Goal: Task Accomplishment & Management: Manage account settings

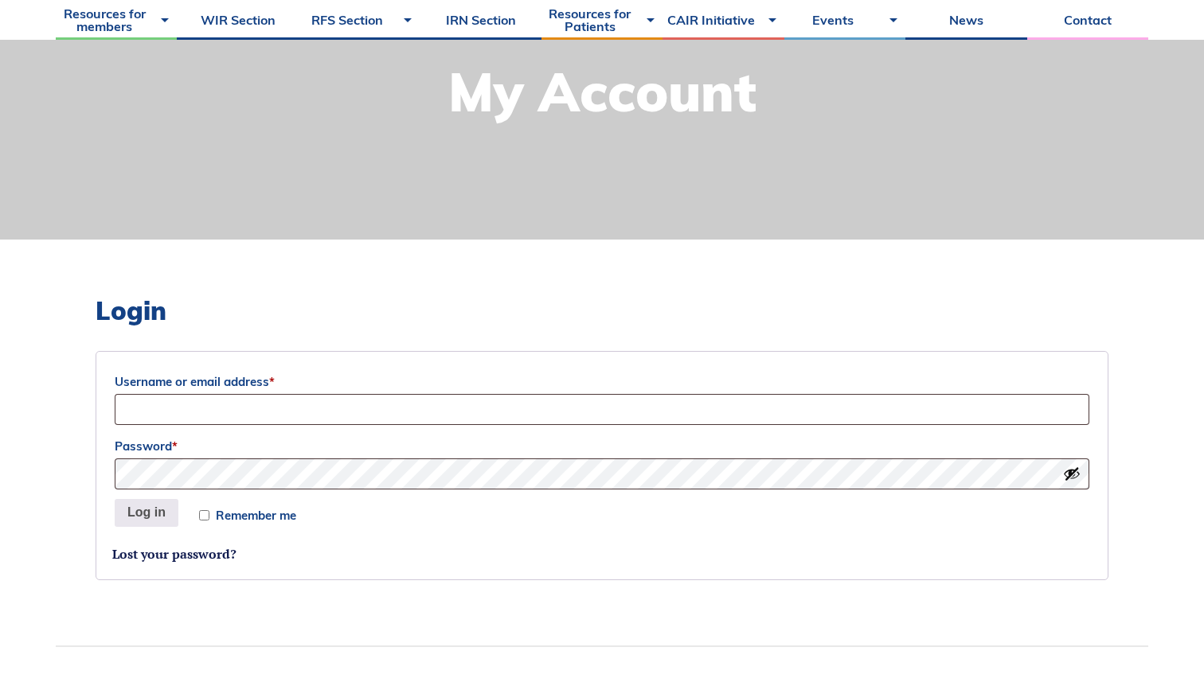
scroll to position [220, 0]
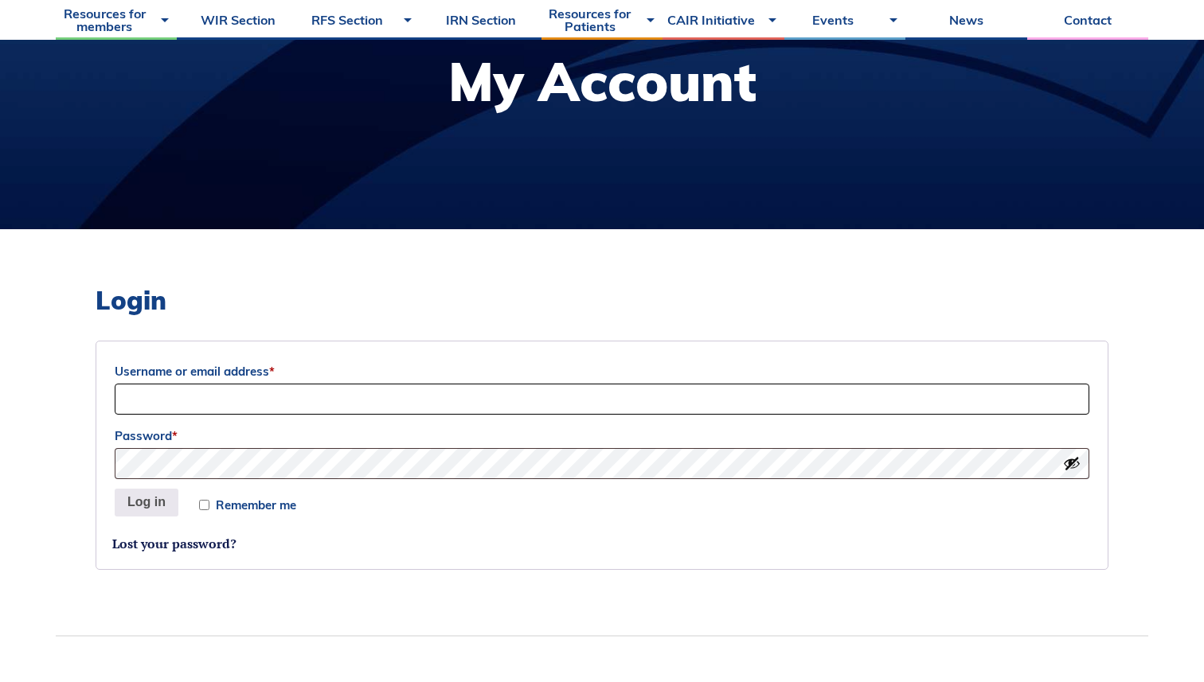
click at [369, 391] on input "Username or email address *" at bounding box center [602, 399] width 975 height 31
type input "kjdu@ualberta.ca"
click at [1069, 464] on button "Show password" at bounding box center [1072, 464] width 18 height 18
click at [154, 504] on button "Log in" at bounding box center [147, 503] width 64 height 29
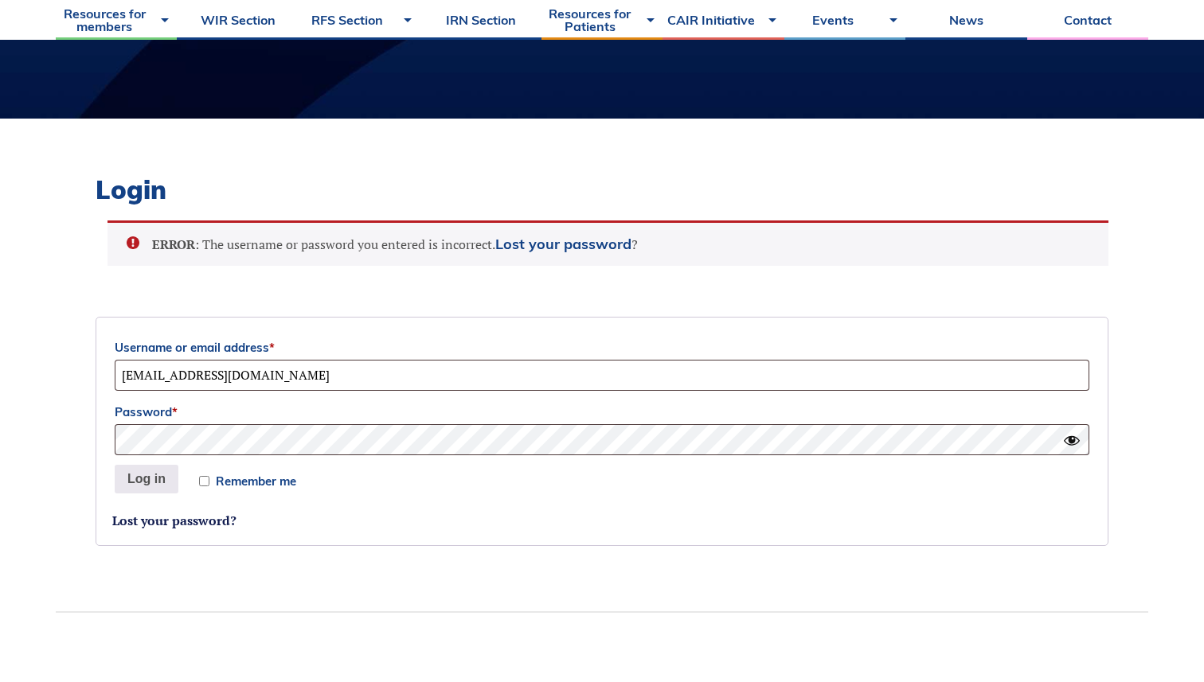
scroll to position [307, 0]
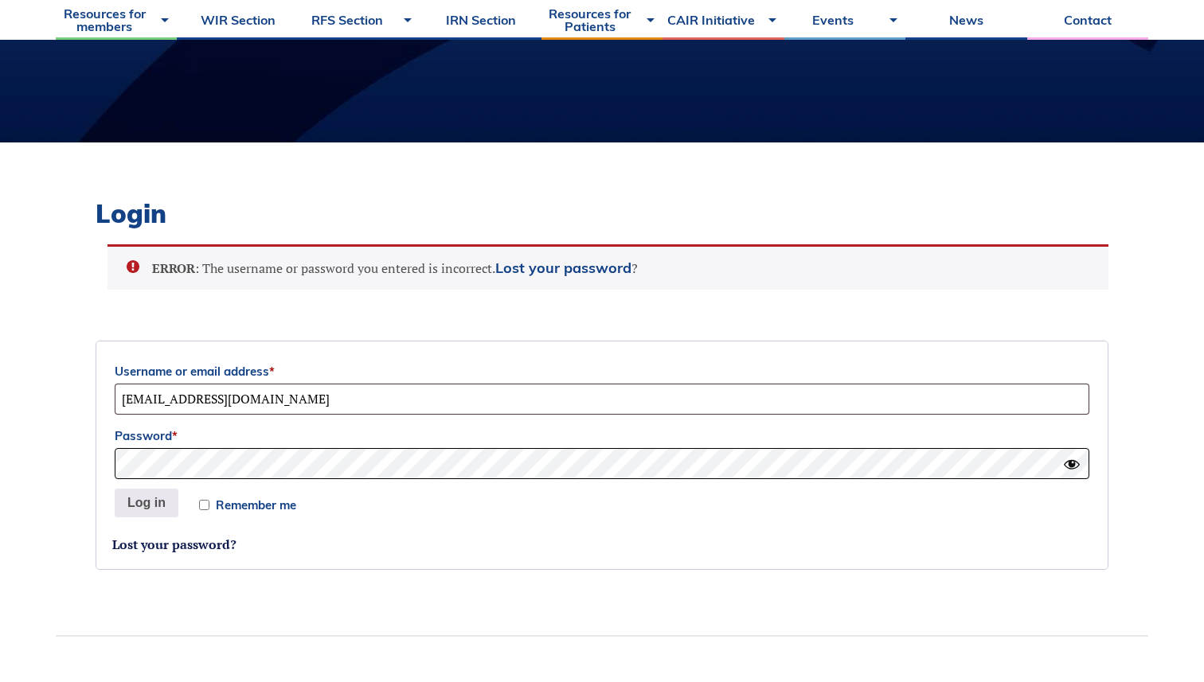
click at [115, 489] on button "Log in" at bounding box center [147, 503] width 64 height 29
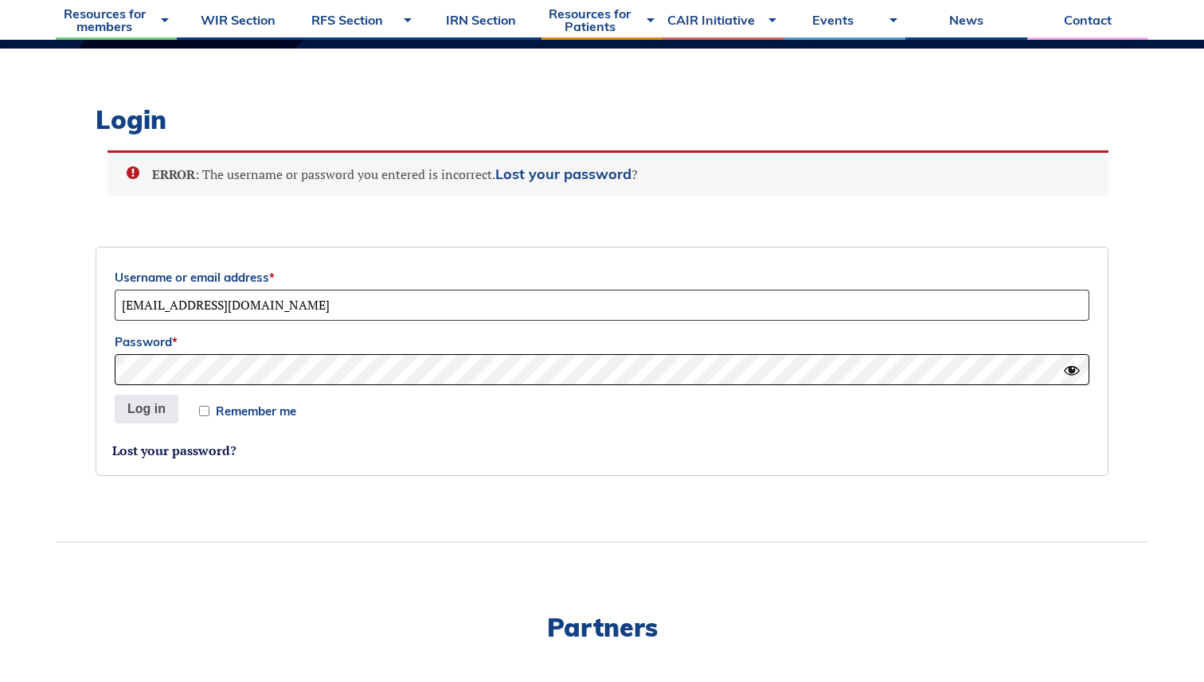
scroll to position [375, 0]
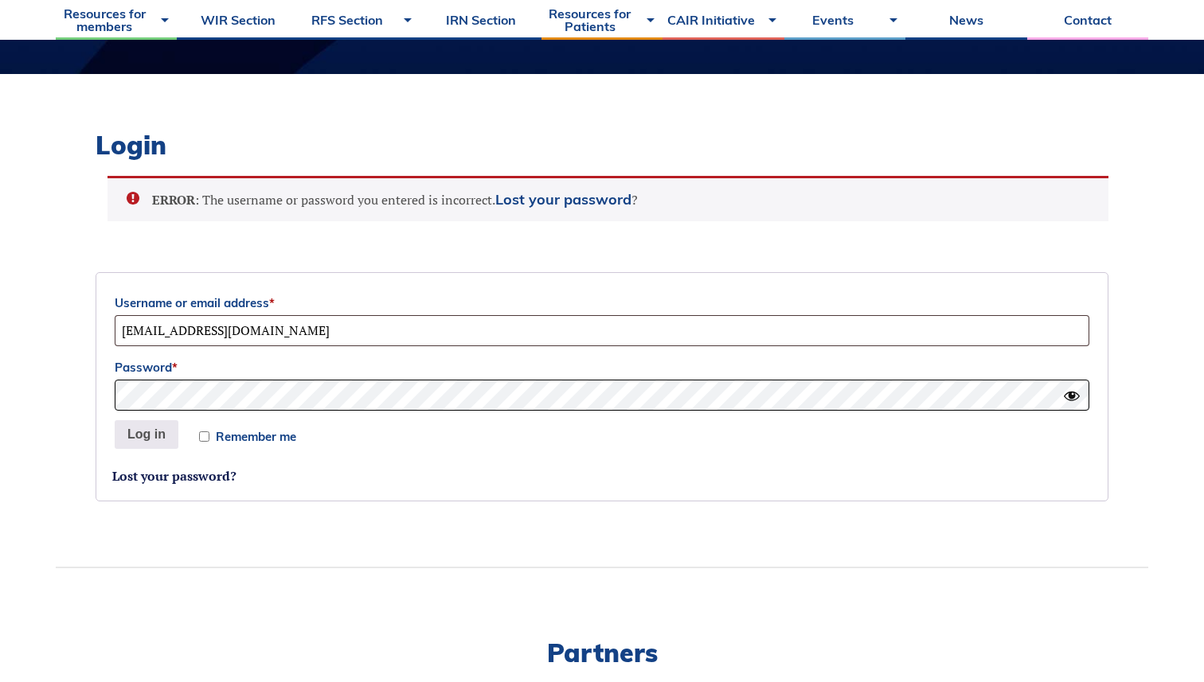
click at [115, 420] on button "Log in" at bounding box center [147, 434] width 64 height 29
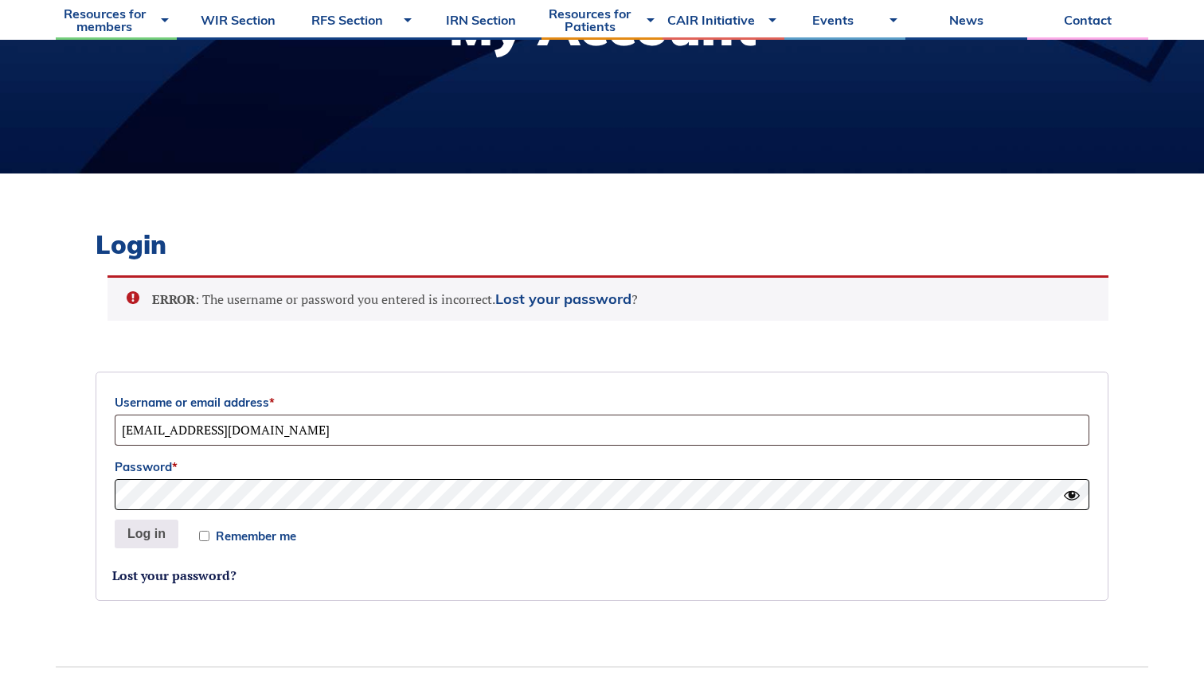
scroll to position [245, 0]
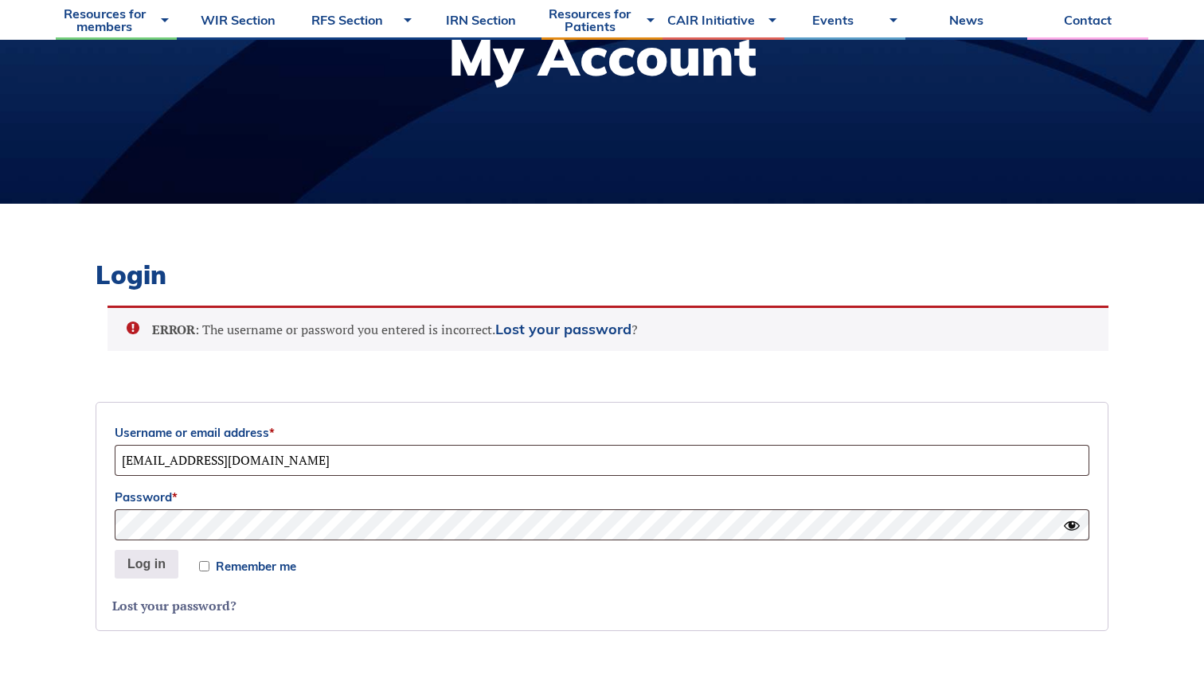
click at [208, 604] on link "Lost your password?" at bounding box center [174, 606] width 124 height 18
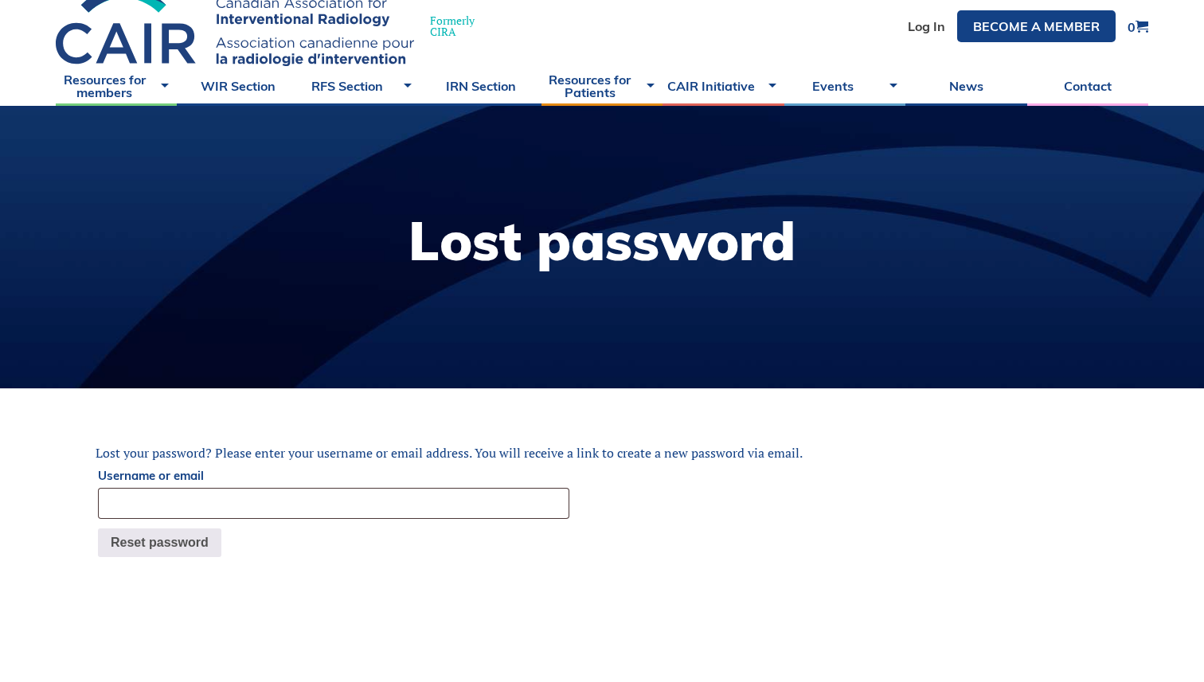
scroll to position [67, 0]
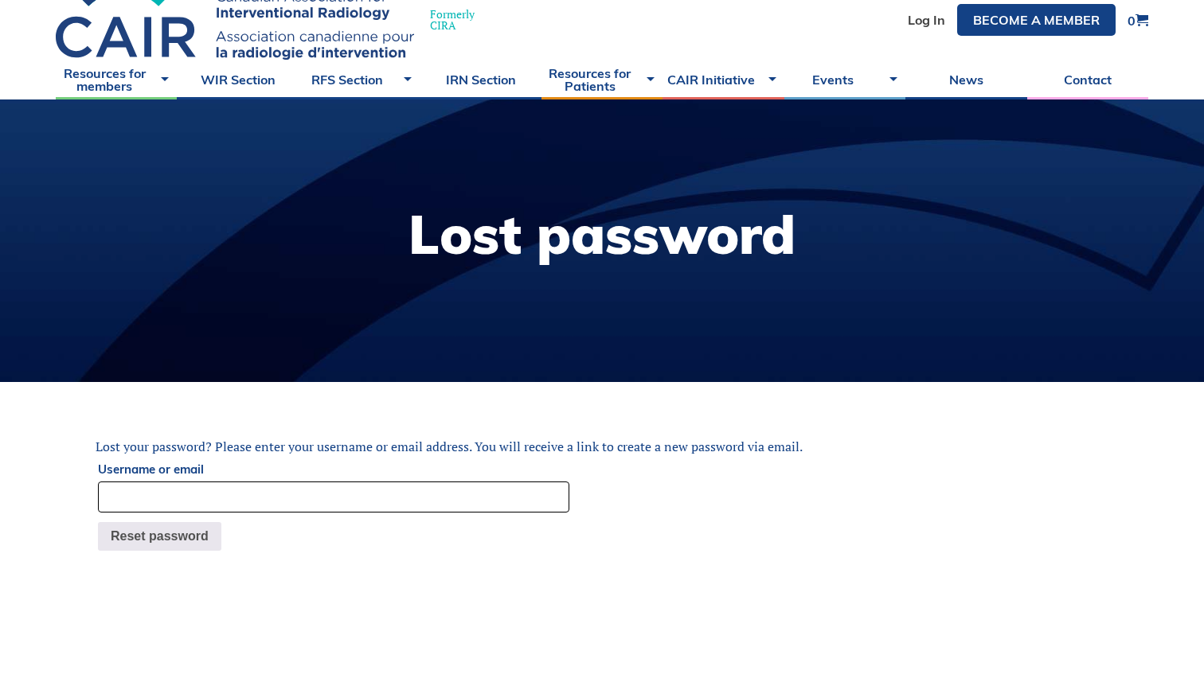
click at [299, 497] on input "Username or email" at bounding box center [333, 497] width 471 height 31
type input "kjdu@ualberta.ca"
click at [199, 550] on p "Reset password" at bounding box center [602, 536] width 1013 height 33
click at [180, 523] on button "Reset password" at bounding box center [159, 536] width 123 height 29
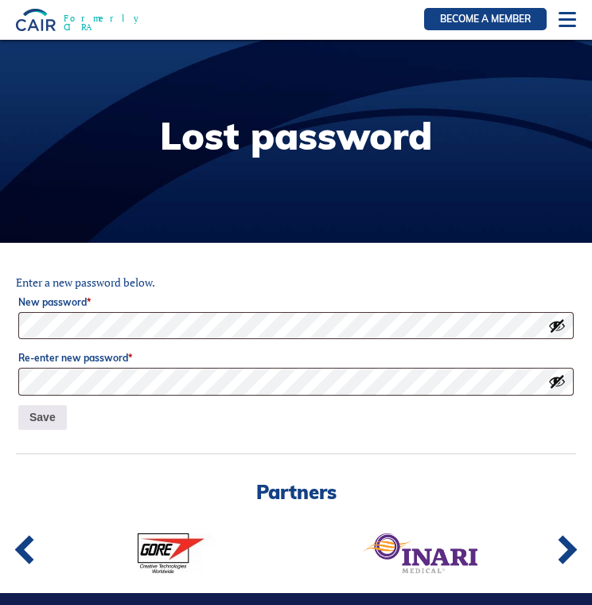
click at [366, 309] on label "New password *" at bounding box center [296, 302] width 556 height 19
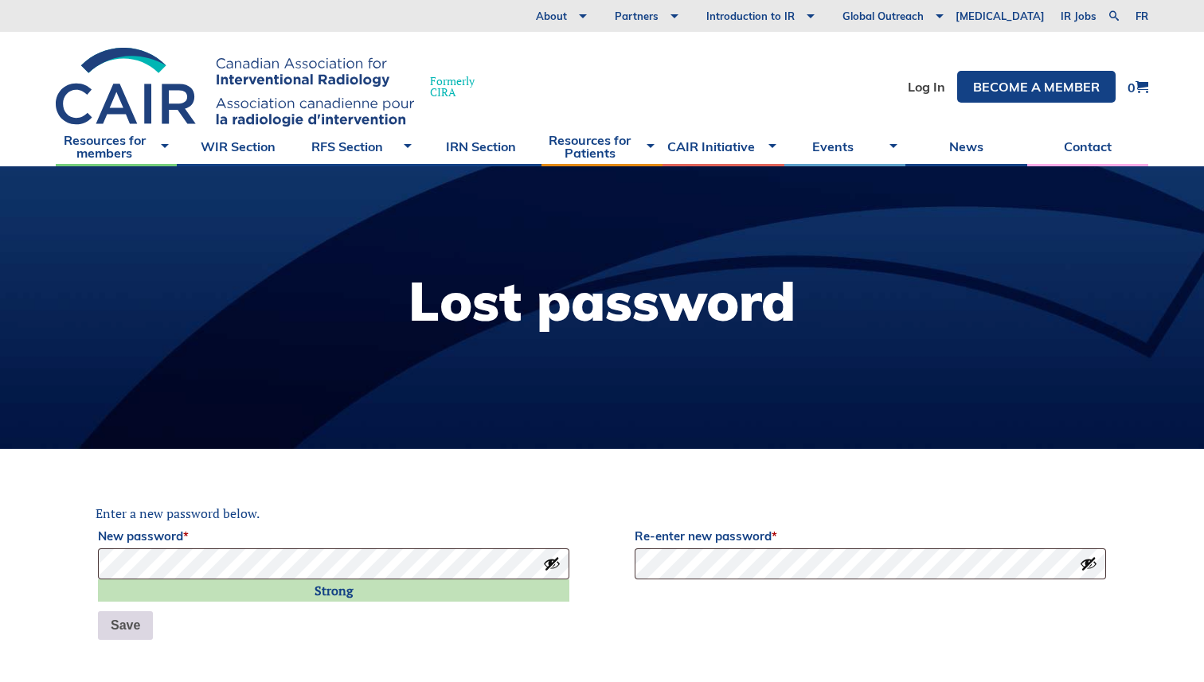
click at [139, 613] on button "Save" at bounding box center [125, 626] width 55 height 29
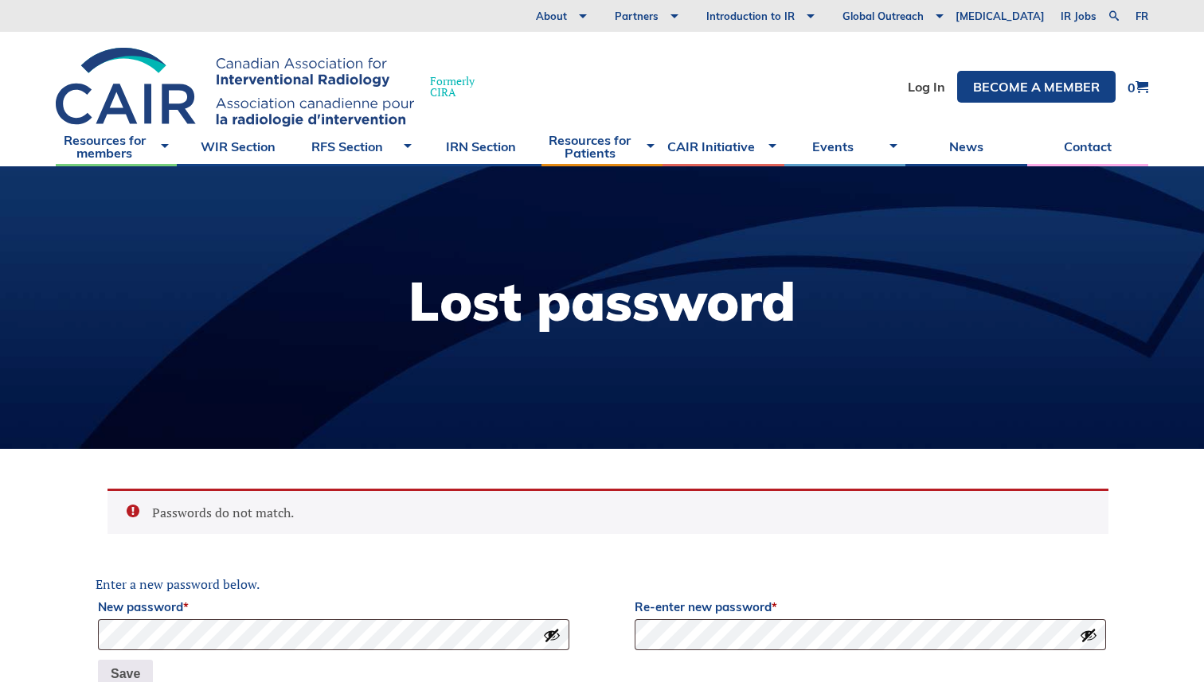
click at [556, 637] on button "Show password" at bounding box center [552, 636] width 18 height 18
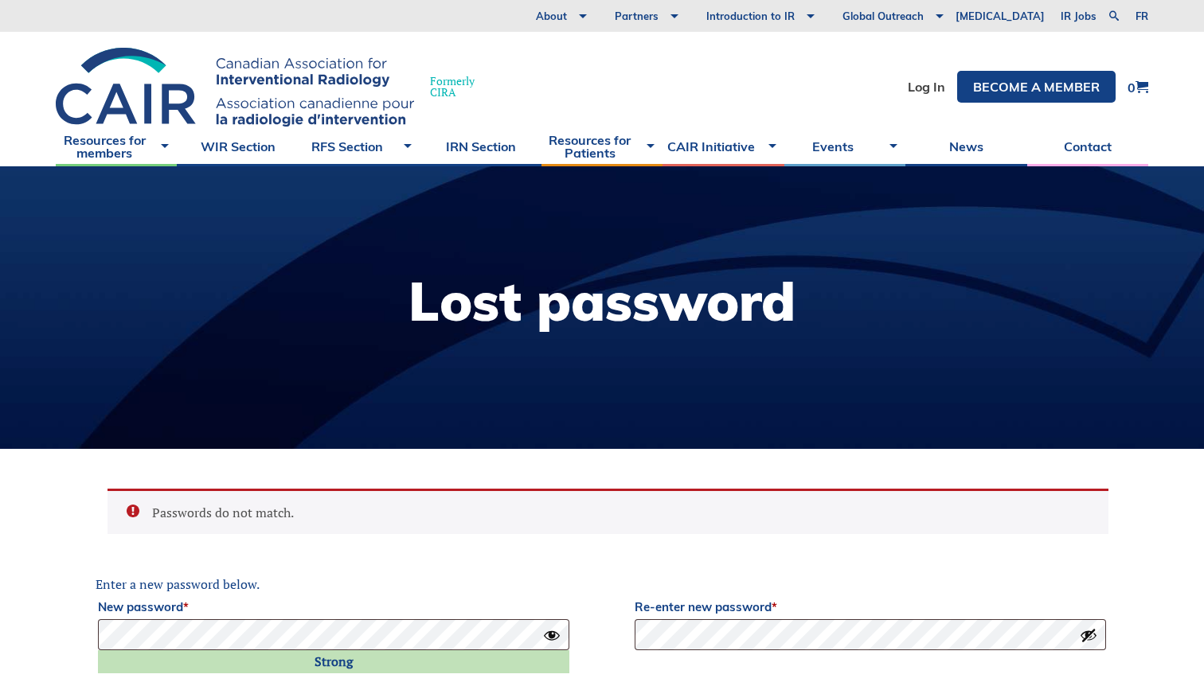
click at [1086, 642] on button "Show password" at bounding box center [1089, 636] width 18 height 18
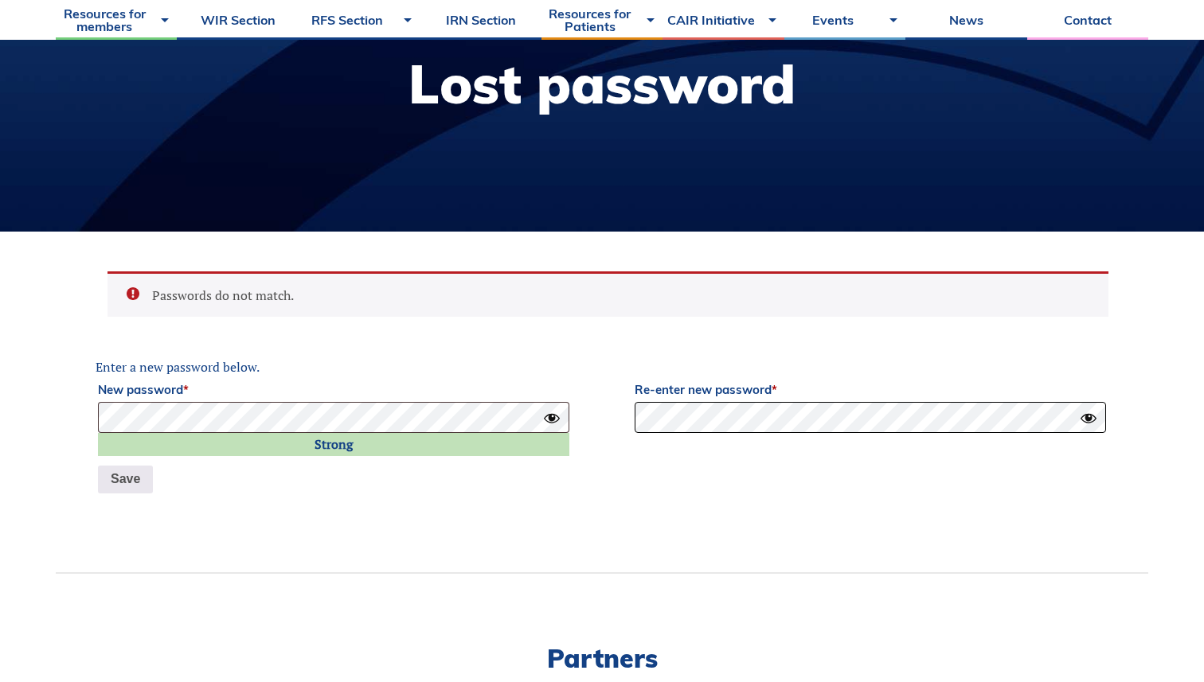
scroll to position [228, 0]
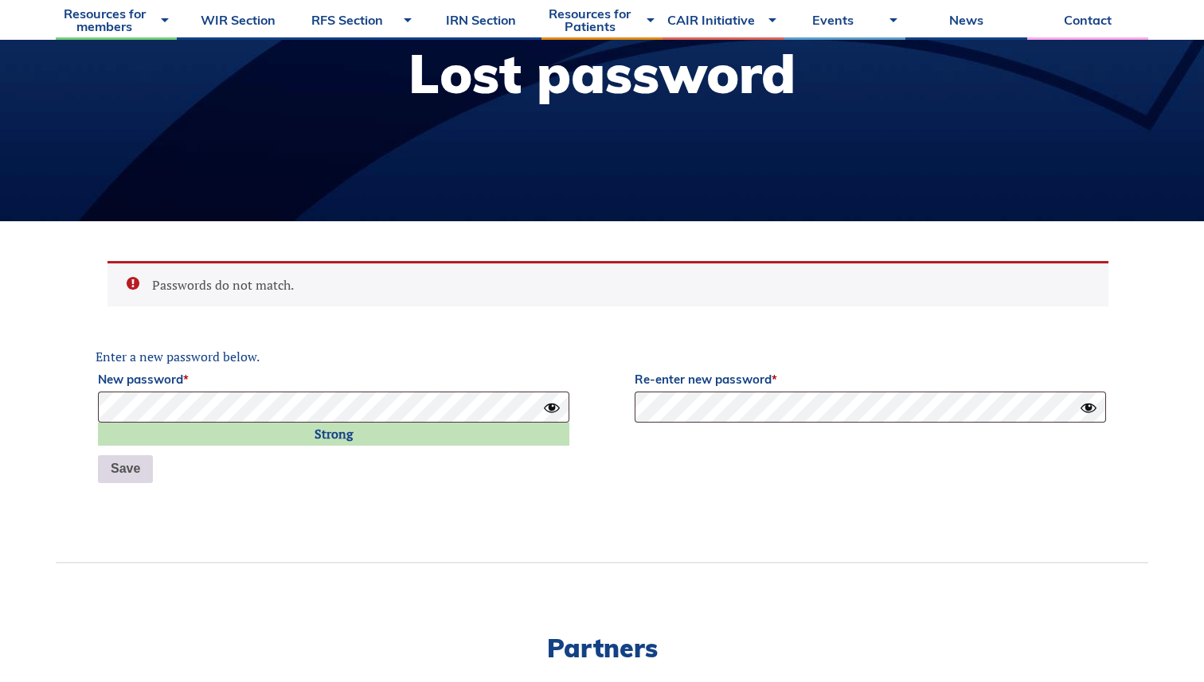
click at [128, 479] on button "Save" at bounding box center [125, 469] width 55 height 29
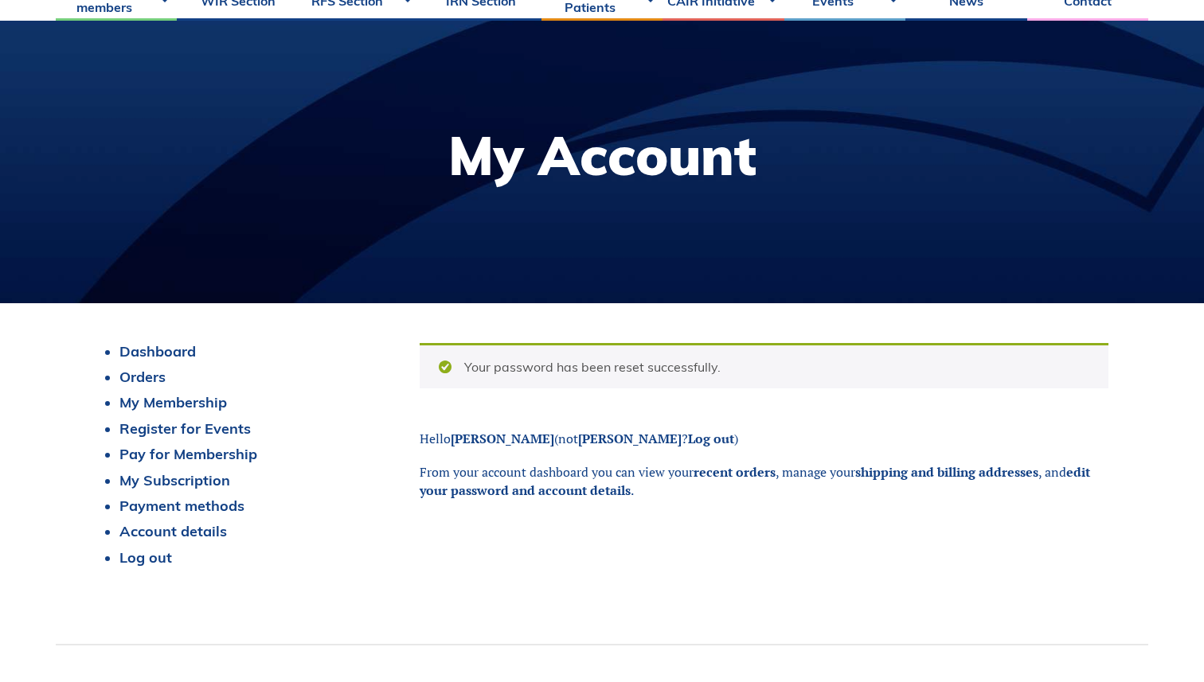
scroll to position [241, 0]
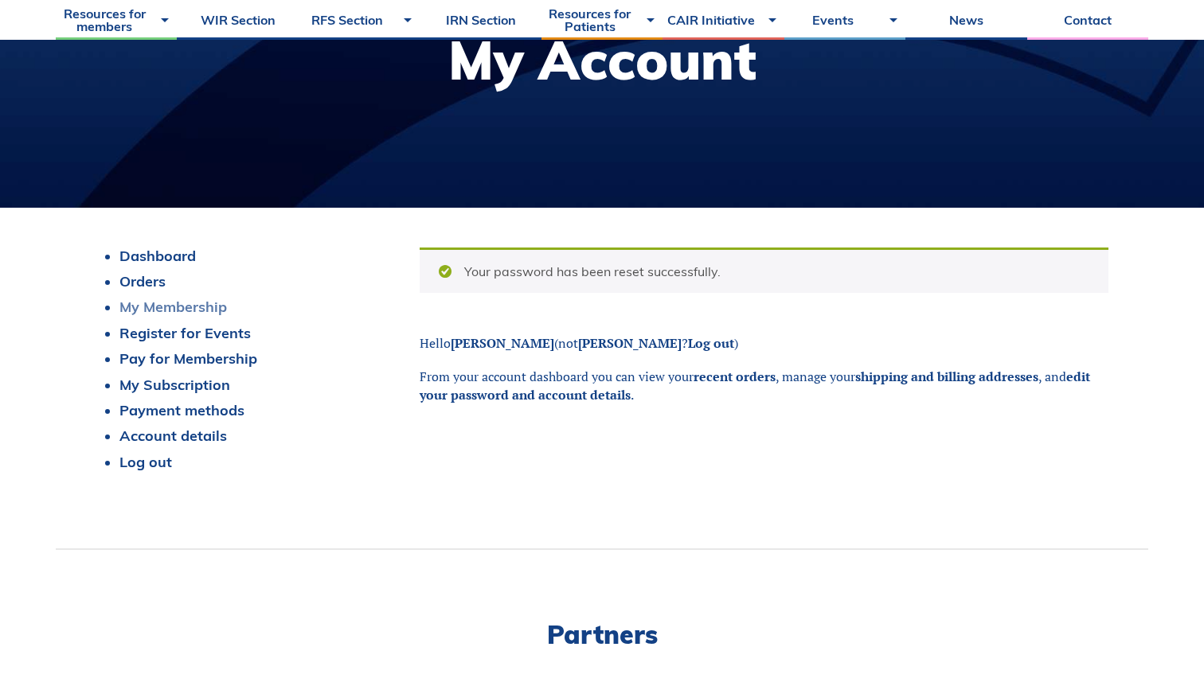
click at [217, 302] on link "My Membership" at bounding box center [173, 307] width 108 height 18
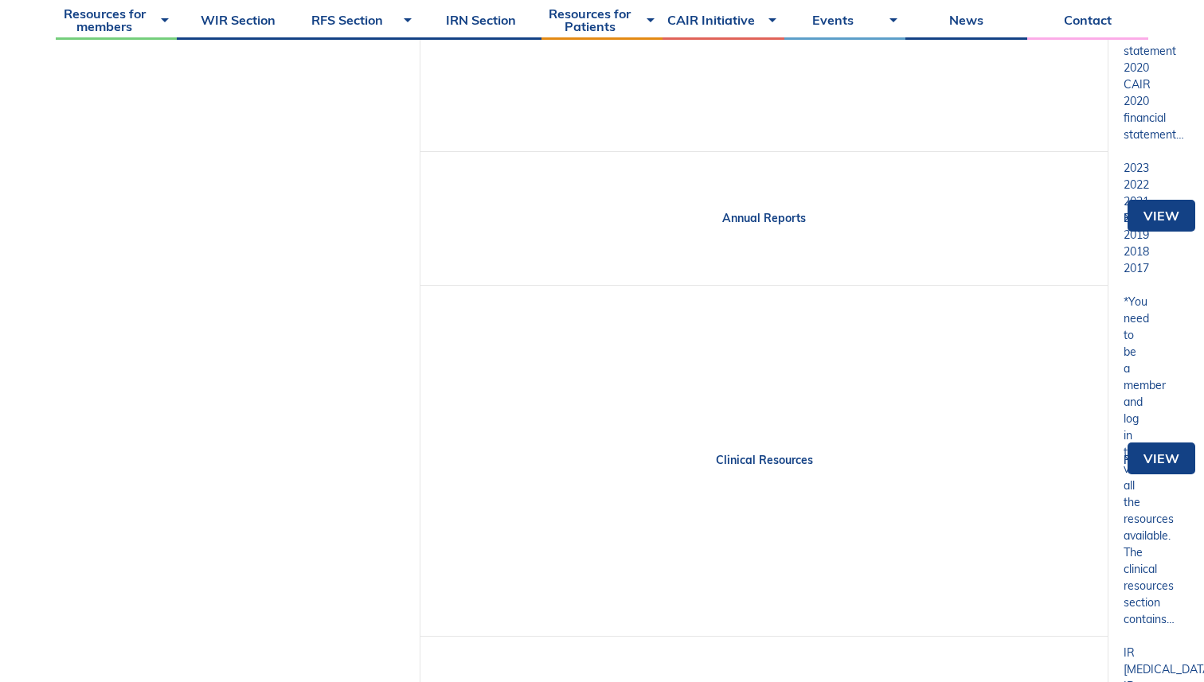
scroll to position [1302, 0]
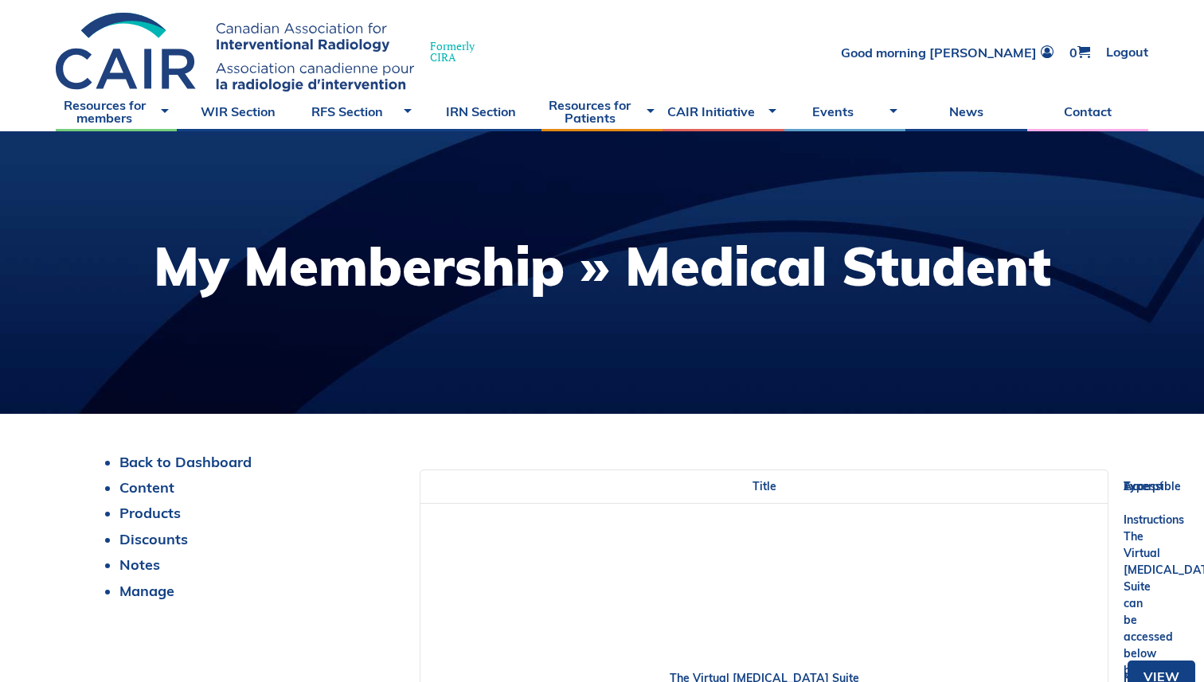
scroll to position [38, 0]
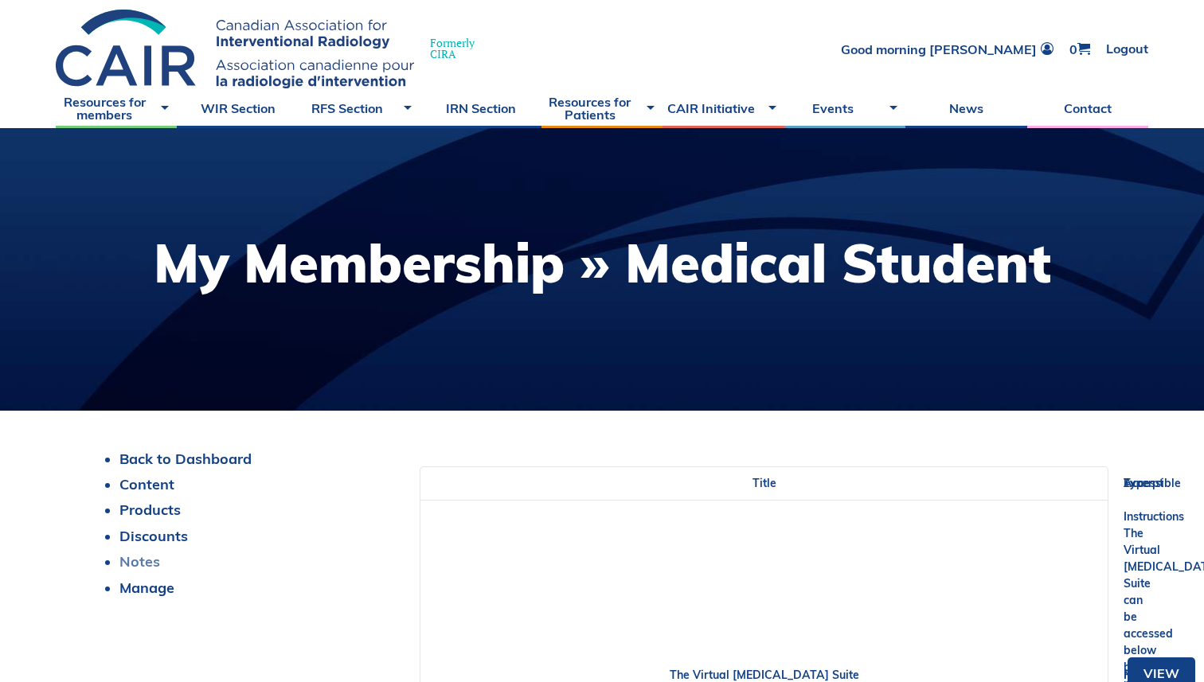
click at [140, 568] on link "Notes" at bounding box center [139, 562] width 41 height 18
click at [141, 584] on link "Manage" at bounding box center [146, 588] width 55 height 18
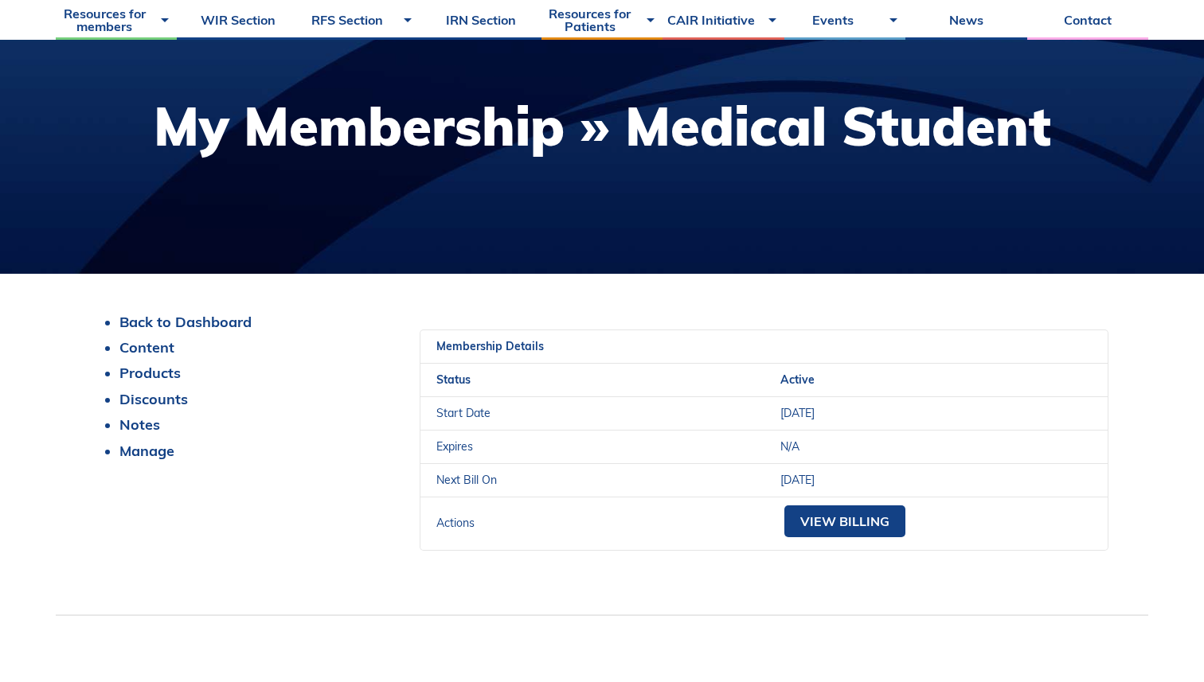
scroll to position [220, 0]
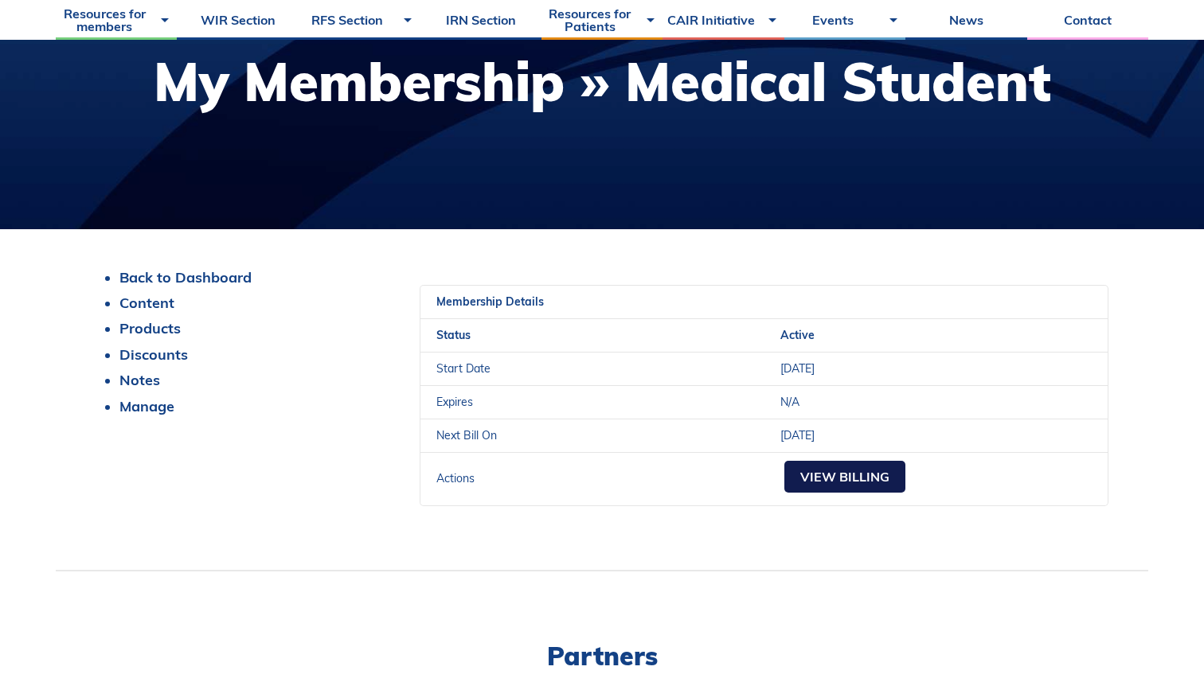
click at [858, 464] on link "View Billing" at bounding box center [844, 477] width 121 height 32
click at [851, 479] on link "View Billing" at bounding box center [844, 477] width 121 height 32
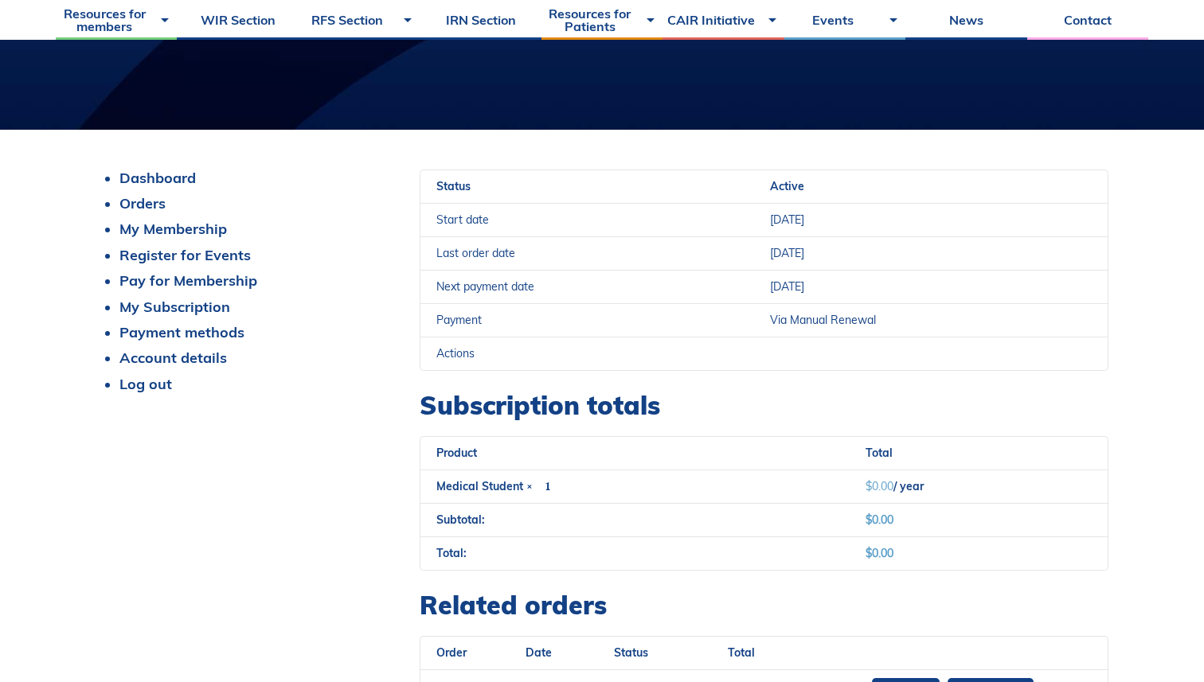
scroll to position [314, 0]
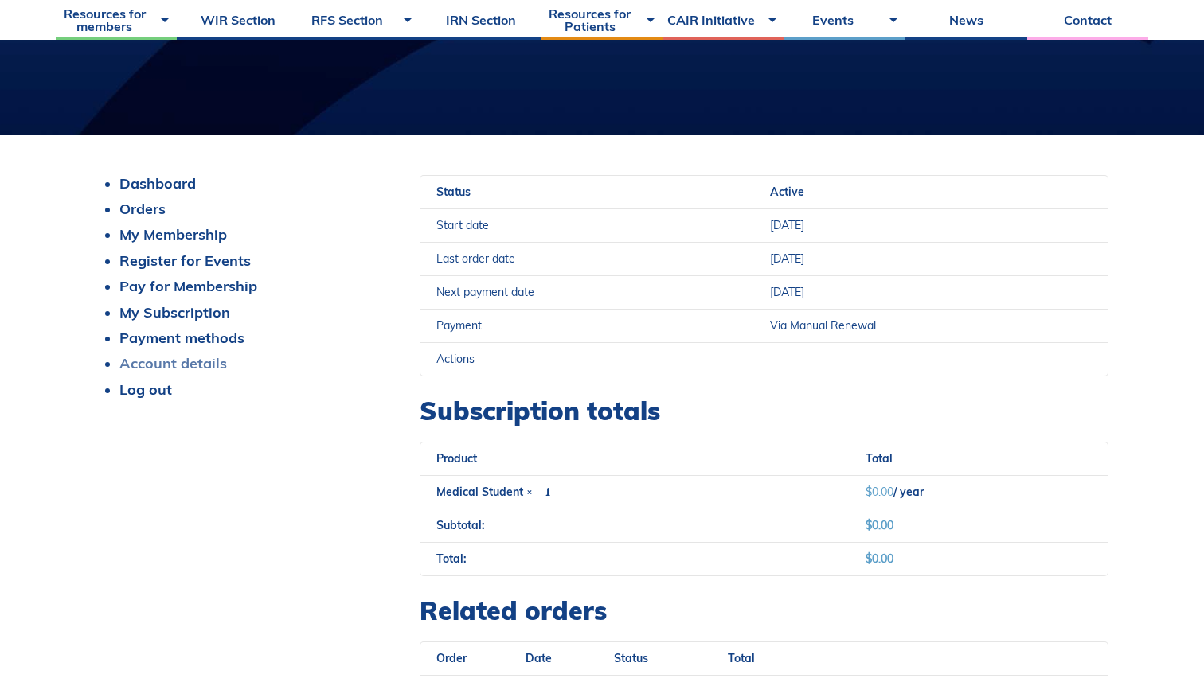
click at [217, 355] on link "Account details" at bounding box center [173, 363] width 108 height 18
click at [211, 360] on link "Account details" at bounding box center [173, 363] width 108 height 18
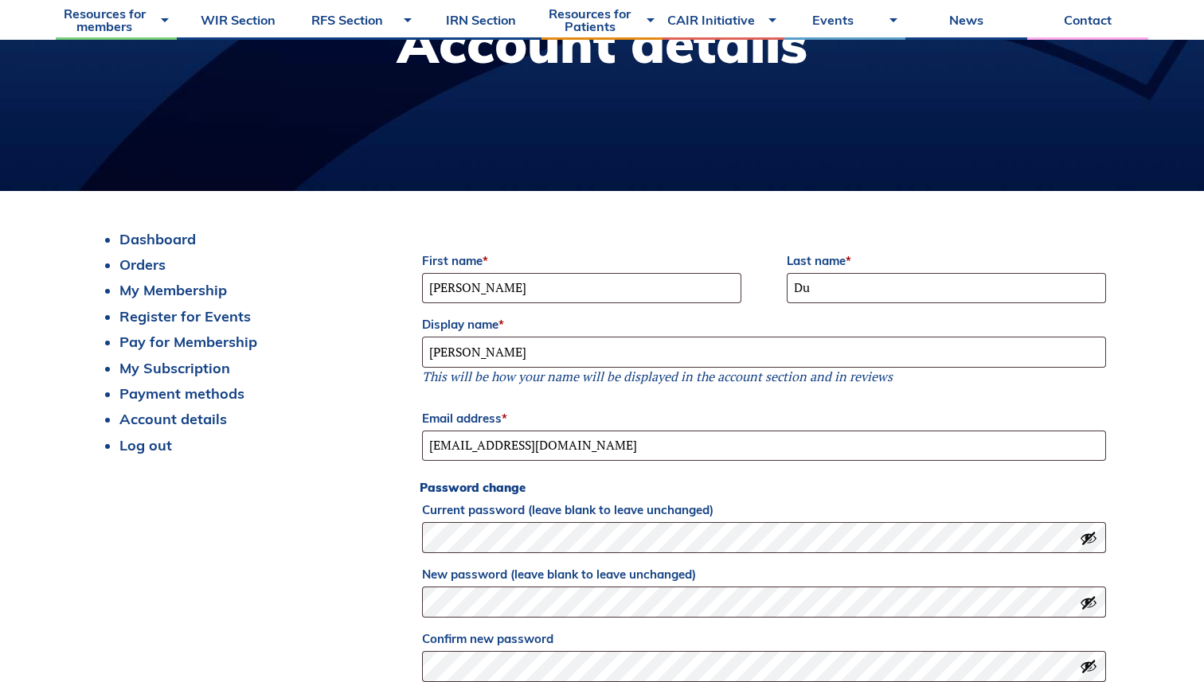
scroll to position [234, 0]
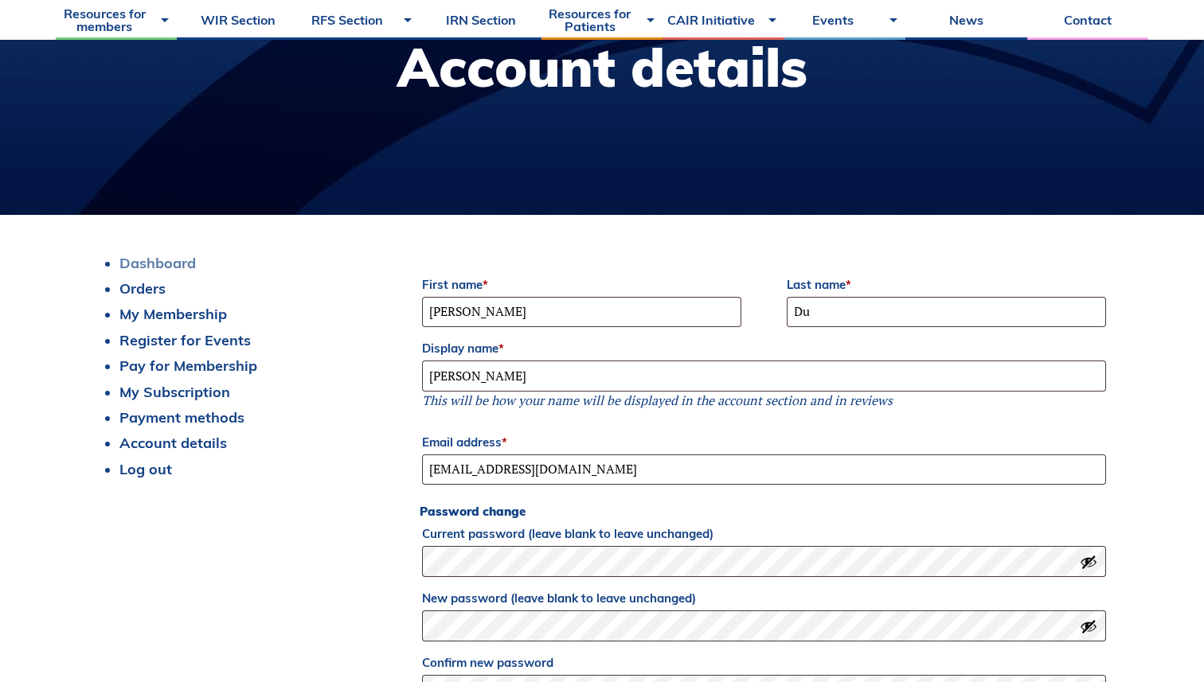
click at [149, 256] on link "Dashboard" at bounding box center [157, 263] width 76 height 18
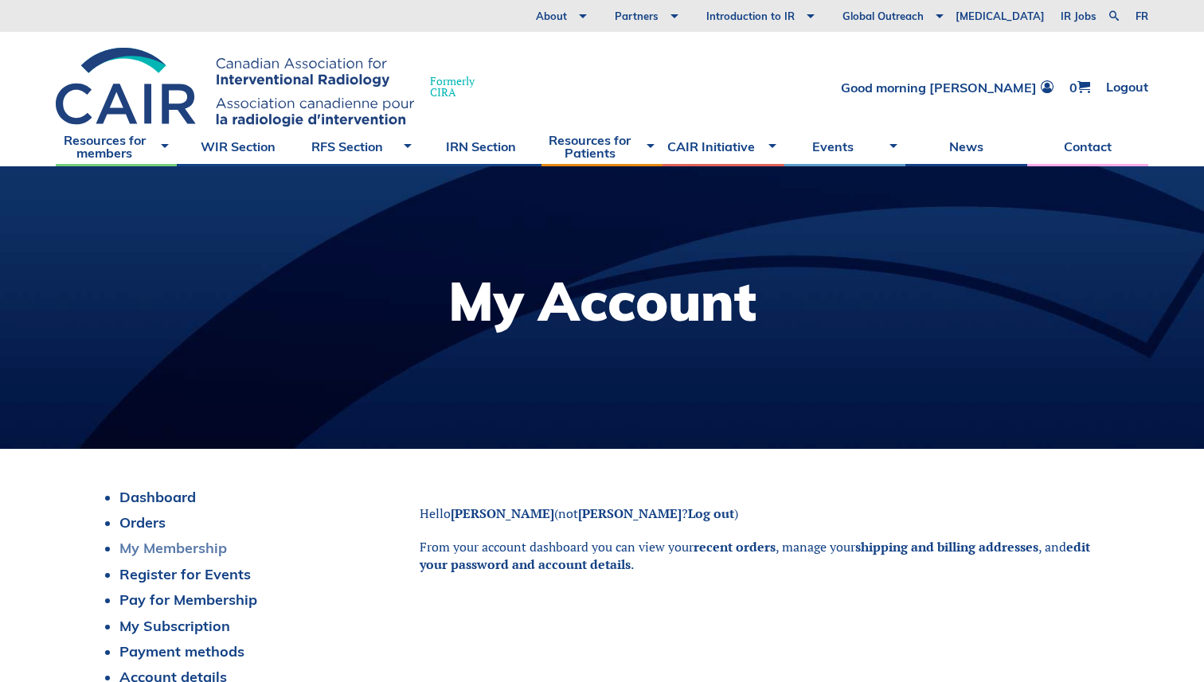
scroll to position [40, 0]
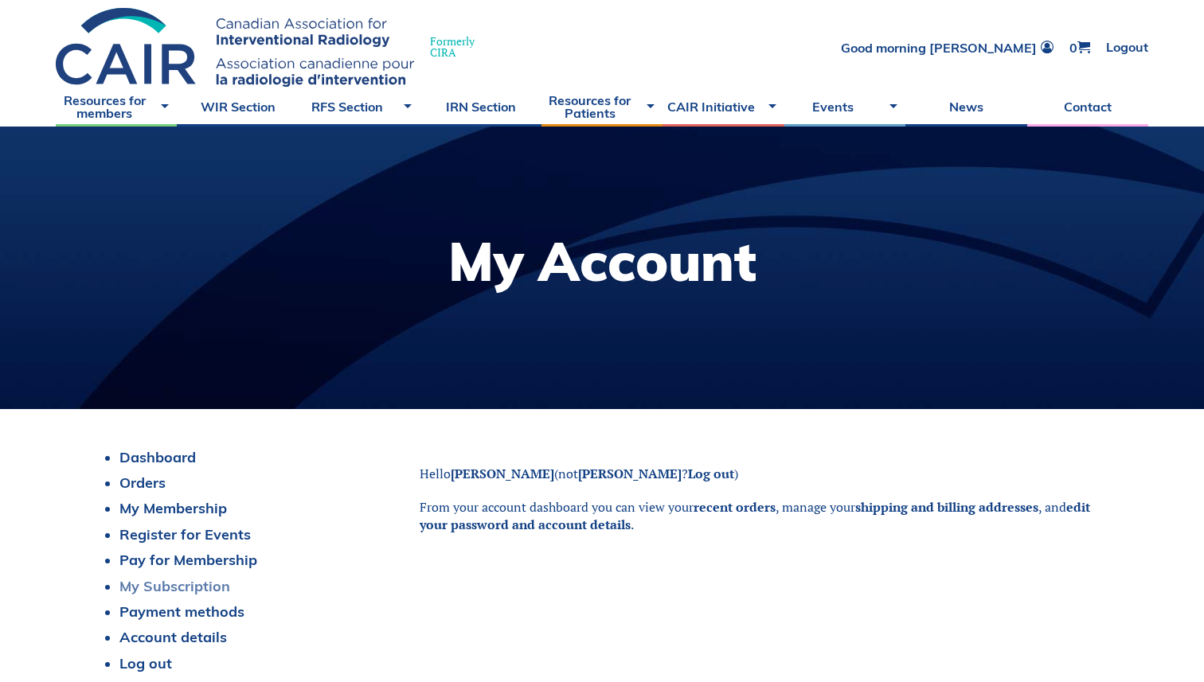
click at [157, 592] on link "My Subscription" at bounding box center [174, 586] width 111 height 18
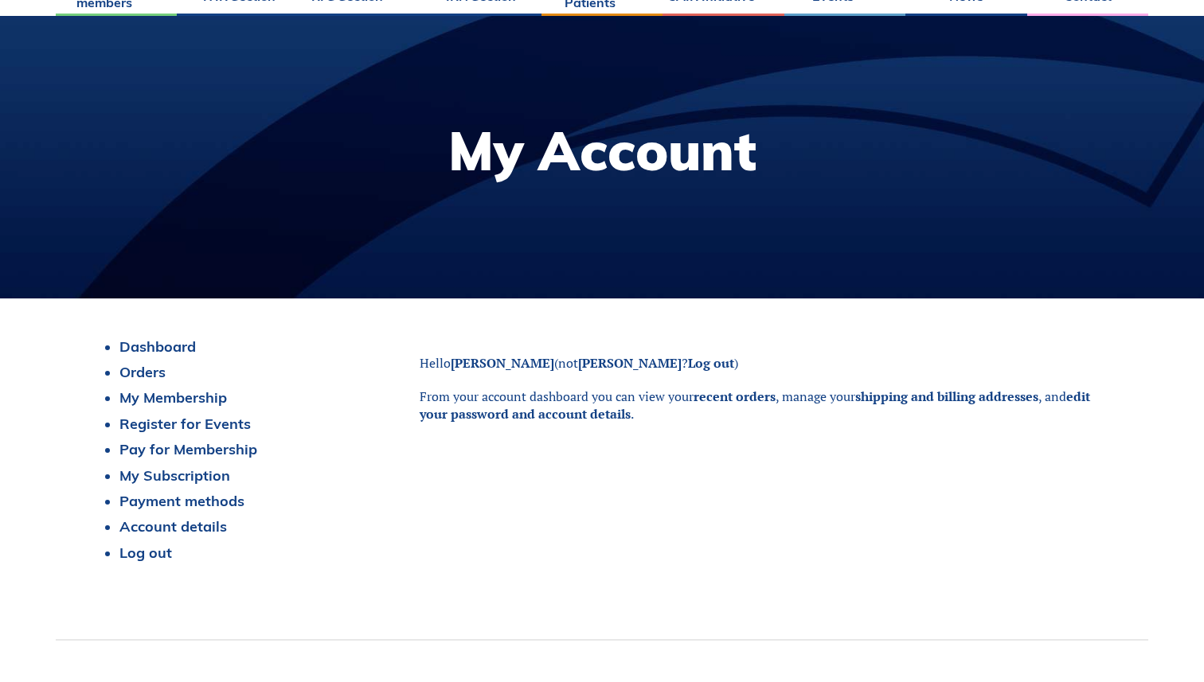
scroll to position [211, 0]
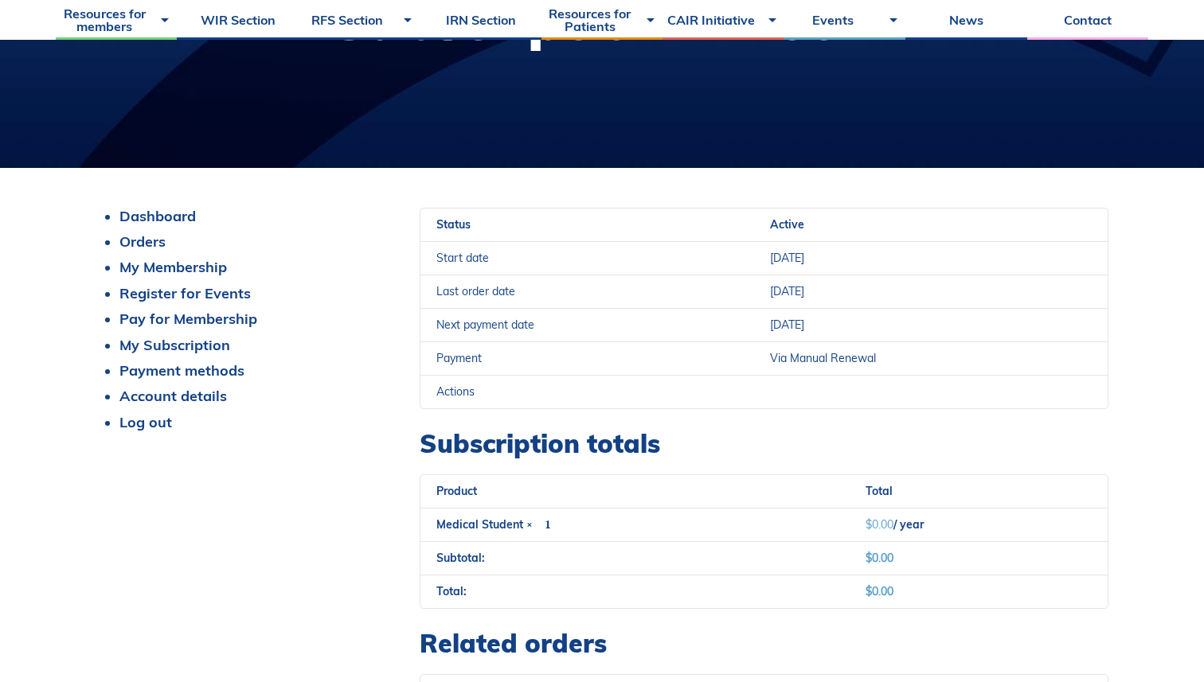
scroll to position [98, 0]
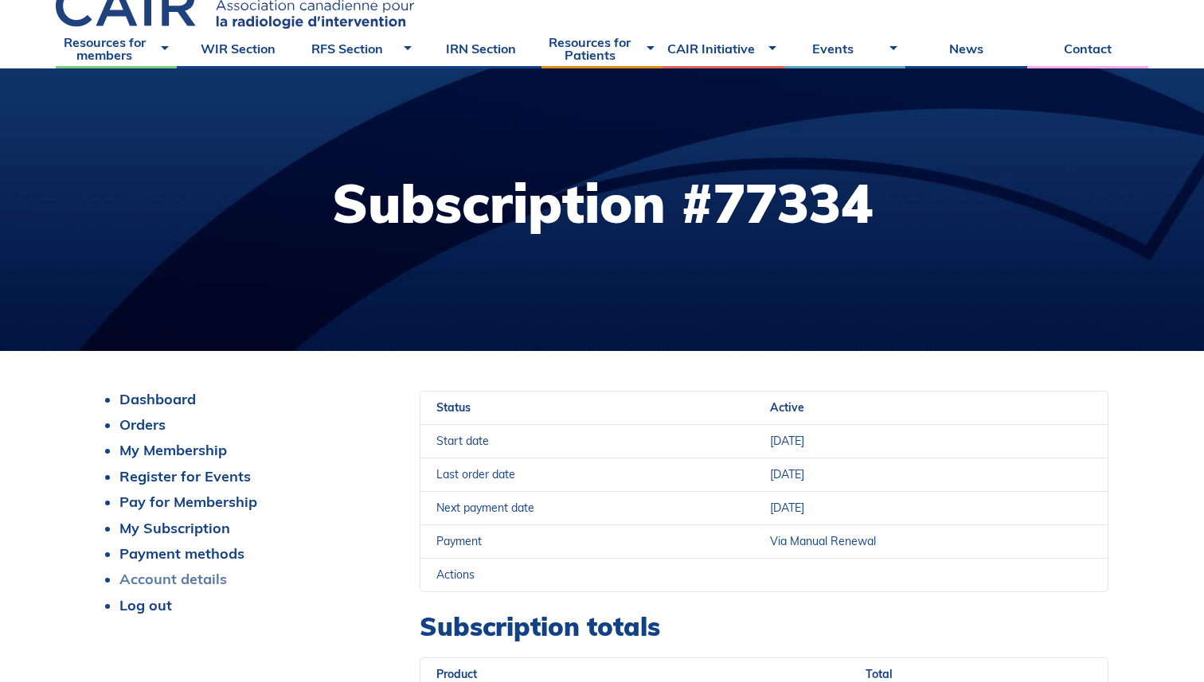
click at [224, 577] on link "Account details" at bounding box center [173, 579] width 108 height 18
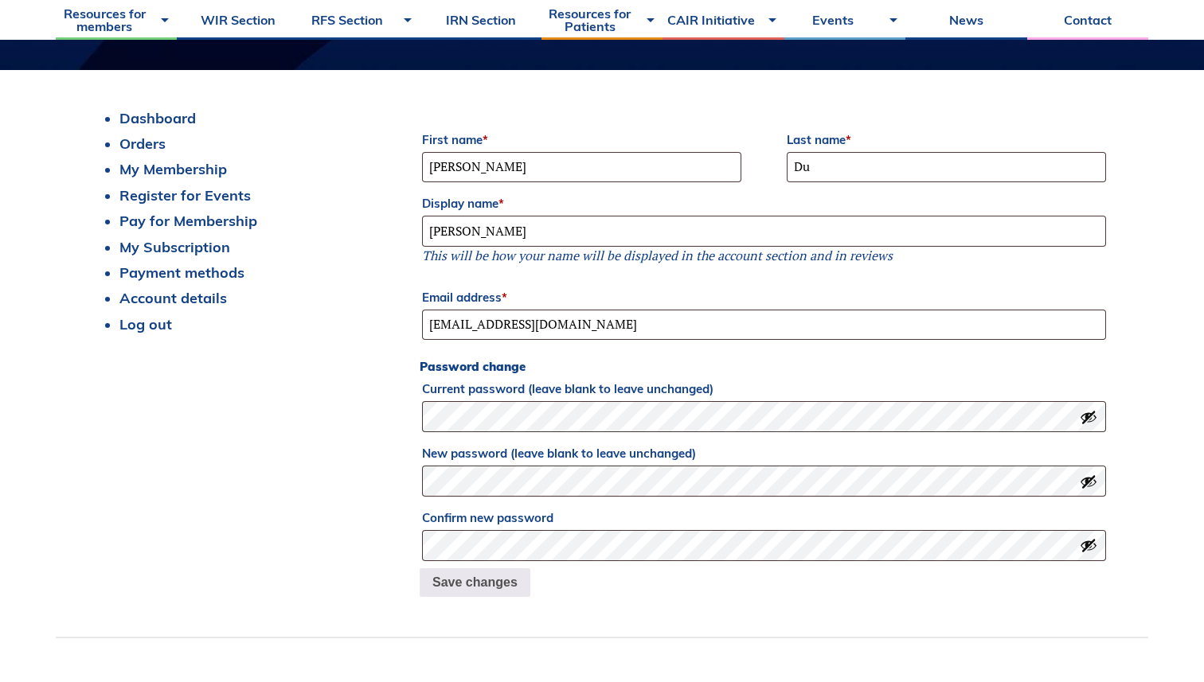
scroll to position [308, 0]
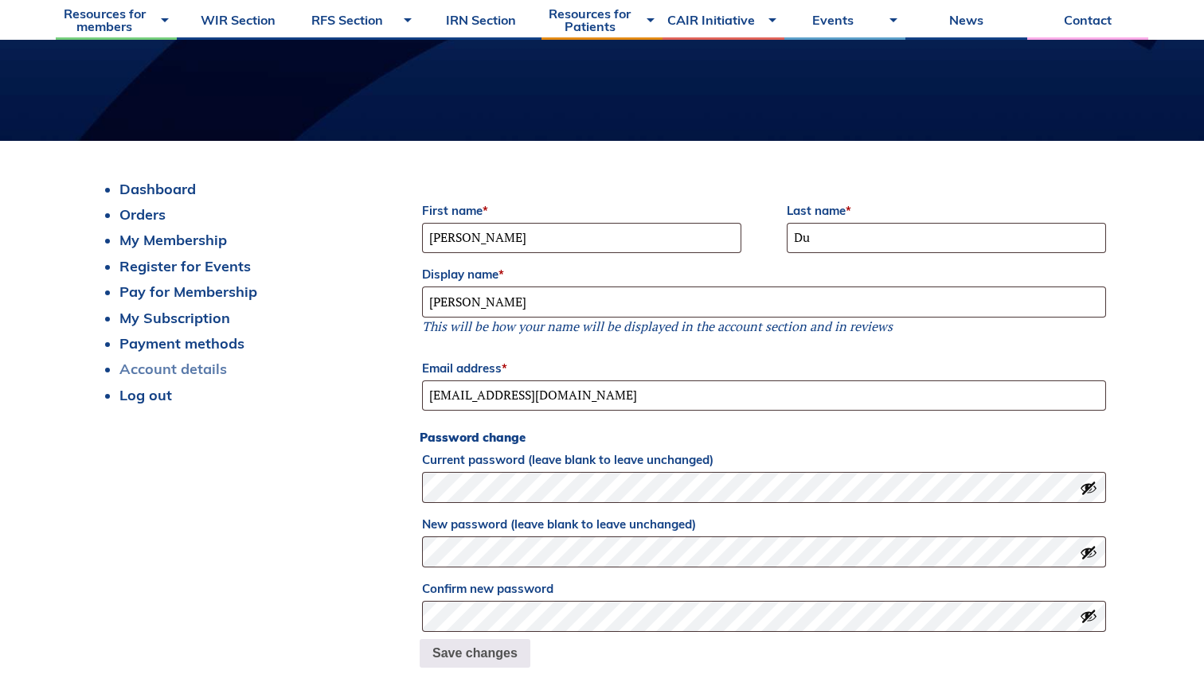
click at [182, 362] on link "Account details" at bounding box center [173, 369] width 108 height 18
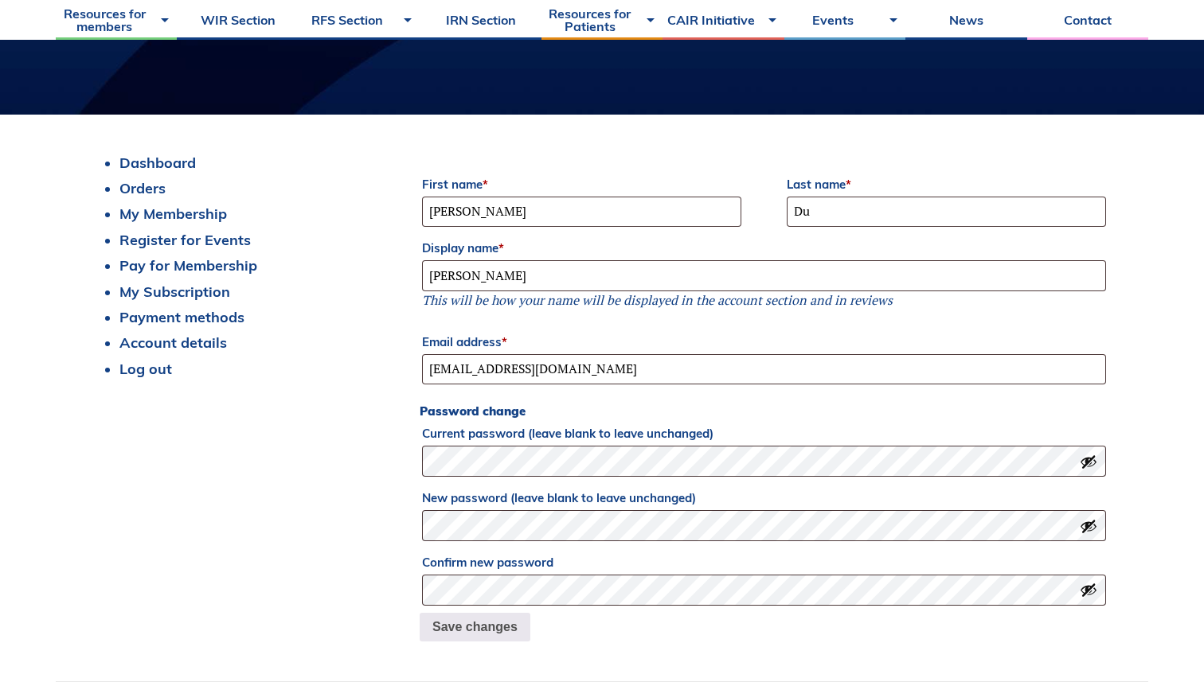
scroll to position [301, 0]
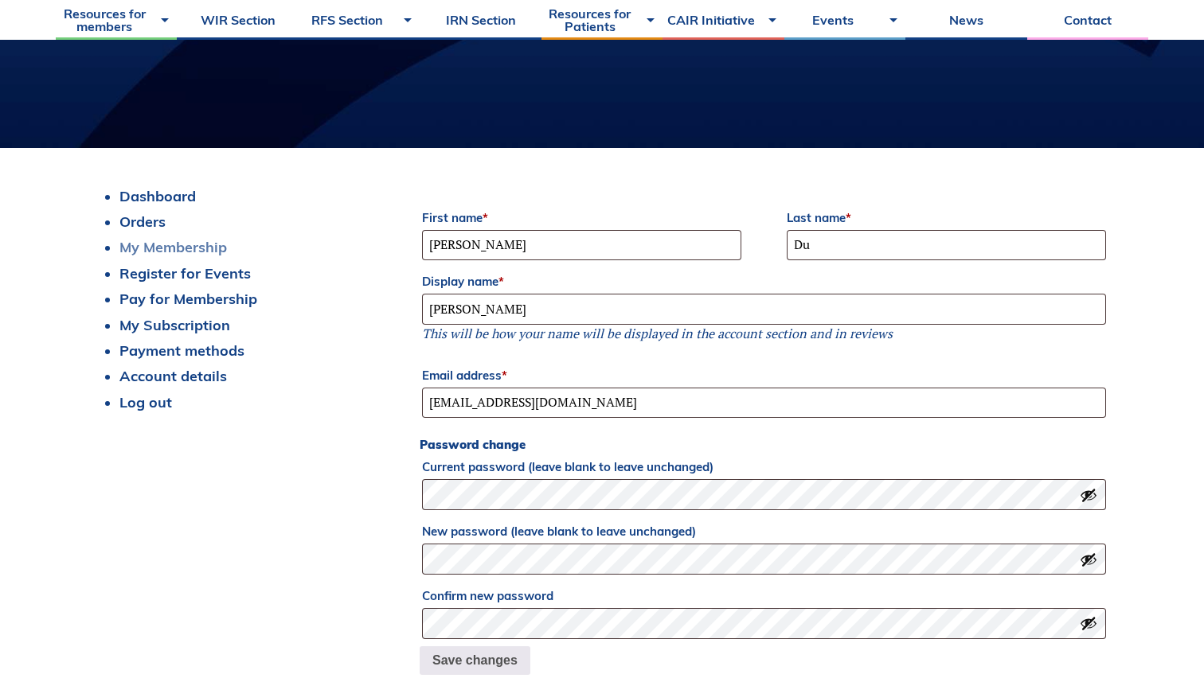
click at [191, 239] on link "My Membership" at bounding box center [173, 247] width 108 height 18
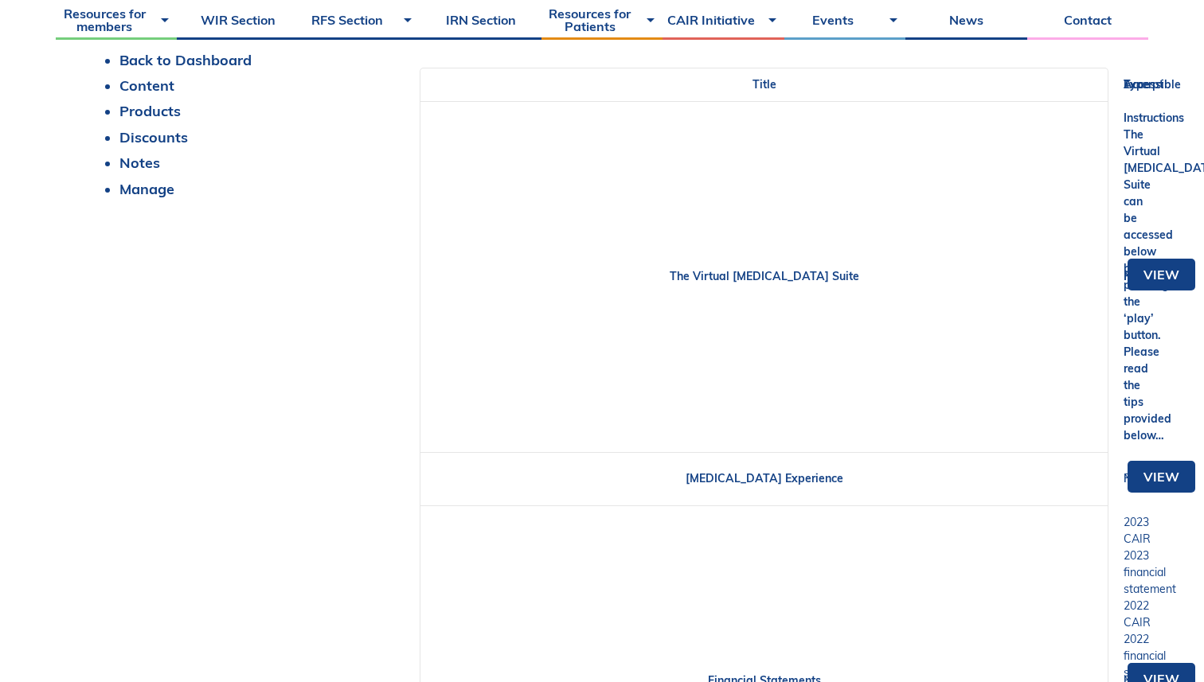
scroll to position [312, 0]
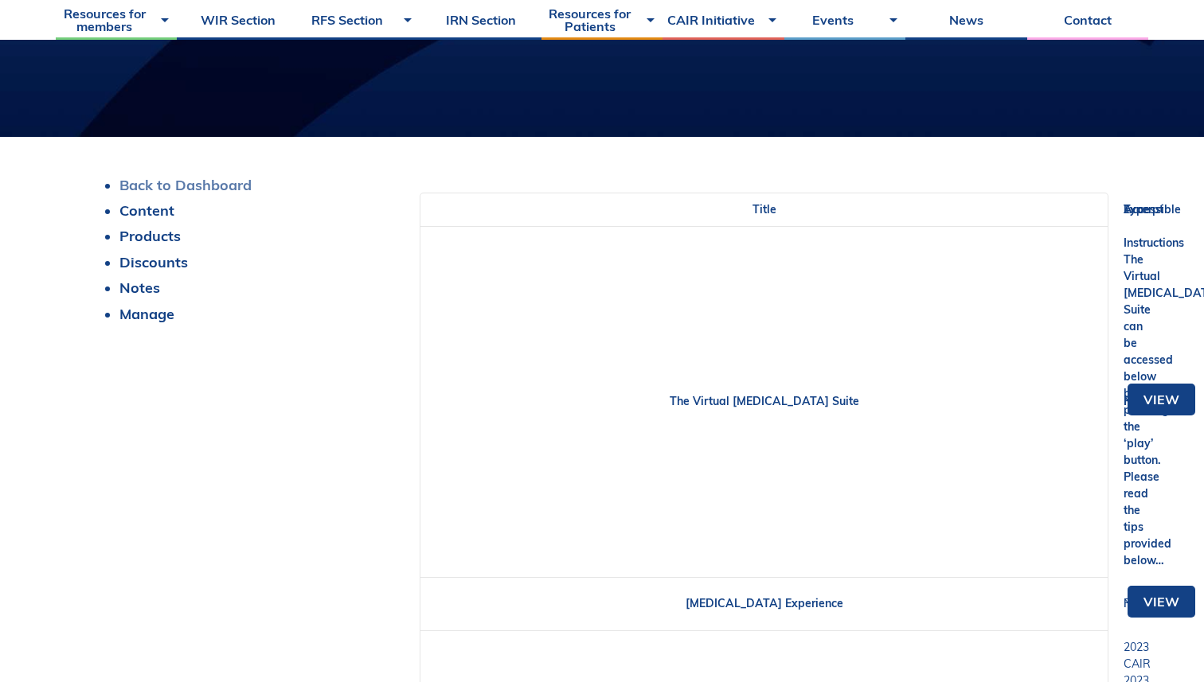
click at [213, 182] on link "Back to Dashboard" at bounding box center [185, 185] width 132 height 18
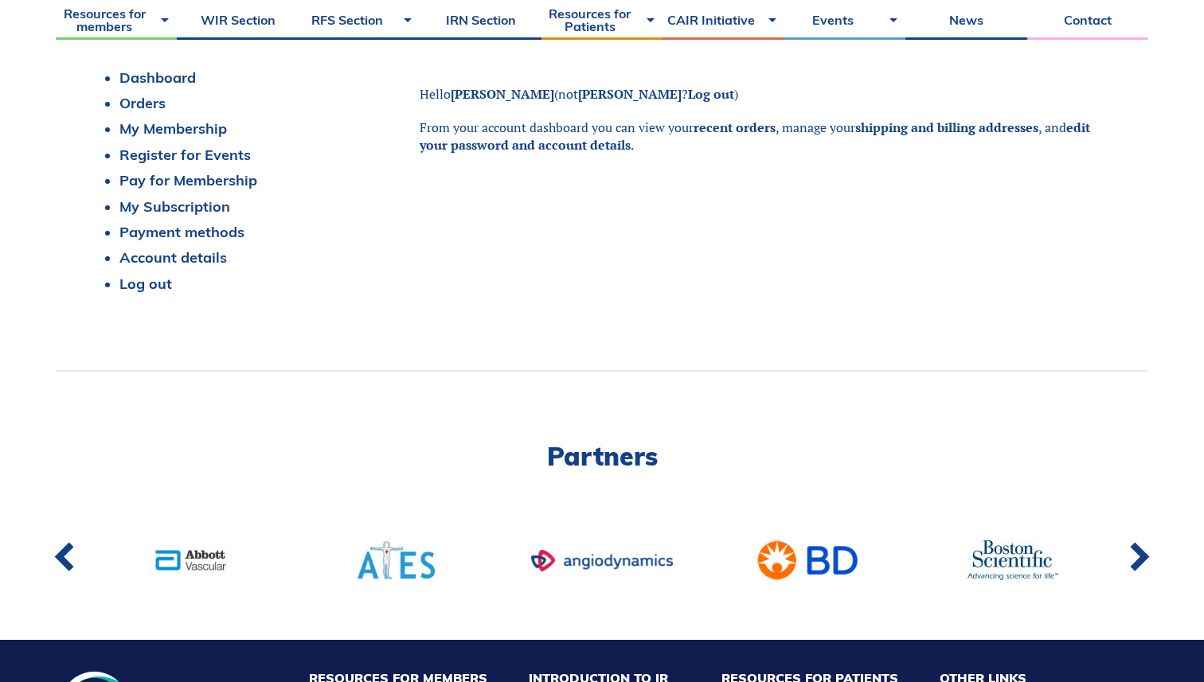
scroll to position [436, 0]
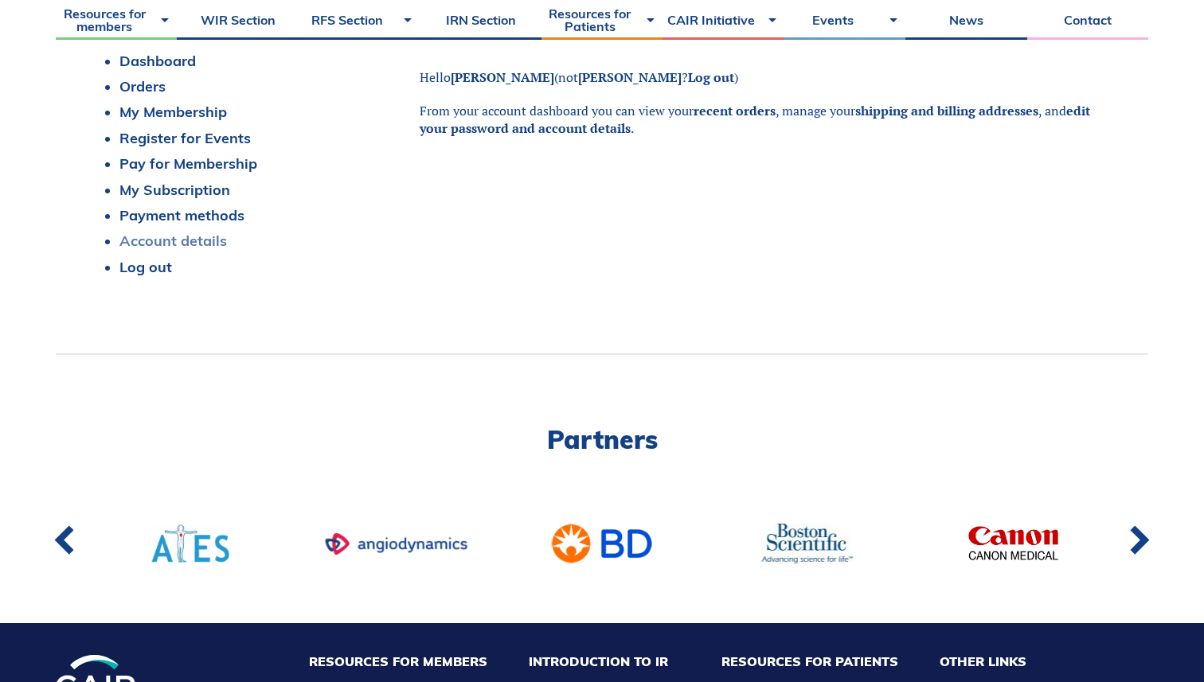
click at [171, 239] on link "Account details" at bounding box center [173, 241] width 108 height 18
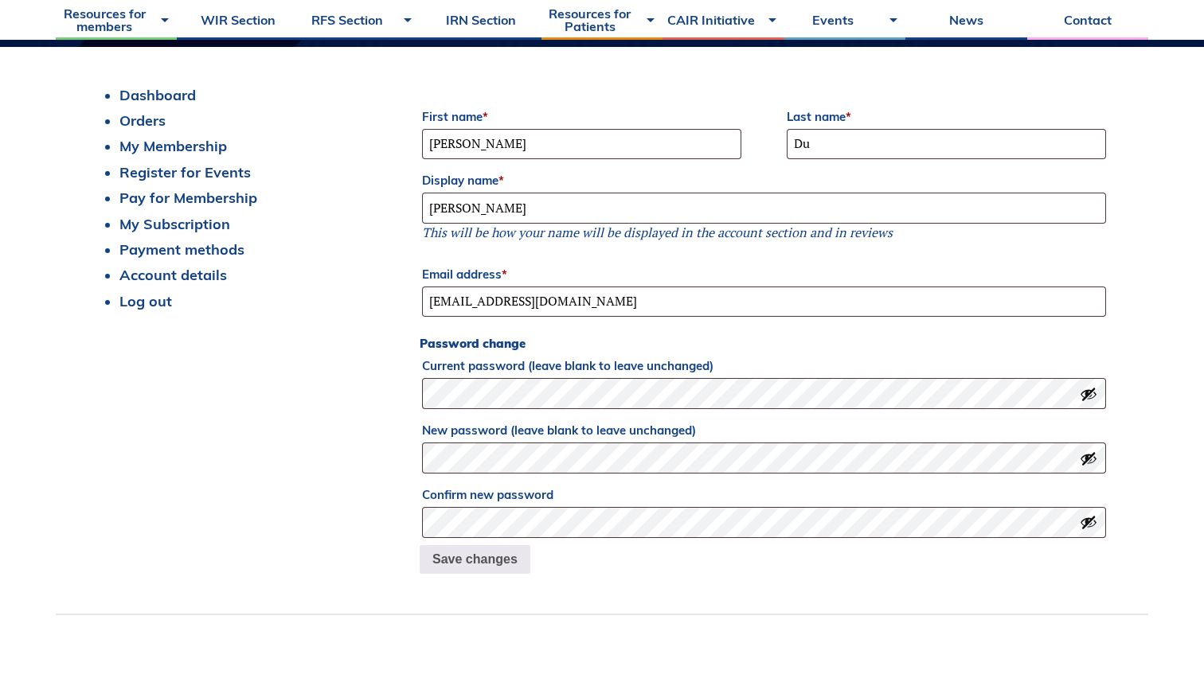
scroll to position [403, 0]
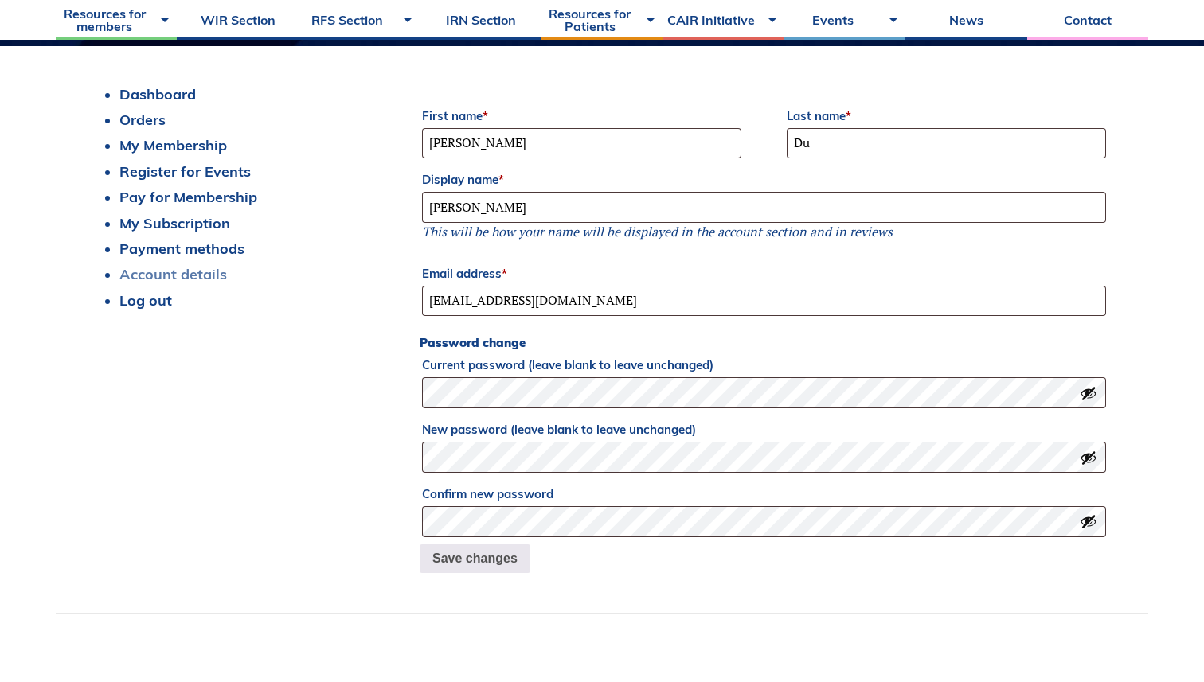
click at [166, 274] on link "Account details" at bounding box center [173, 274] width 108 height 18
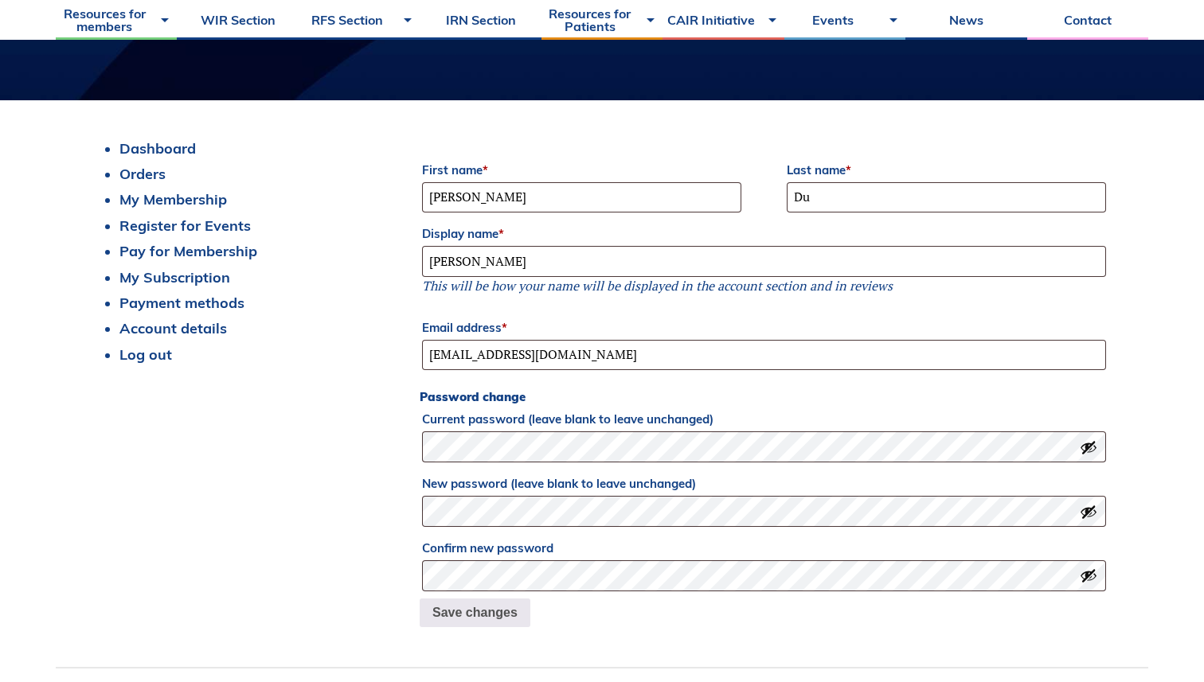
scroll to position [279, 0]
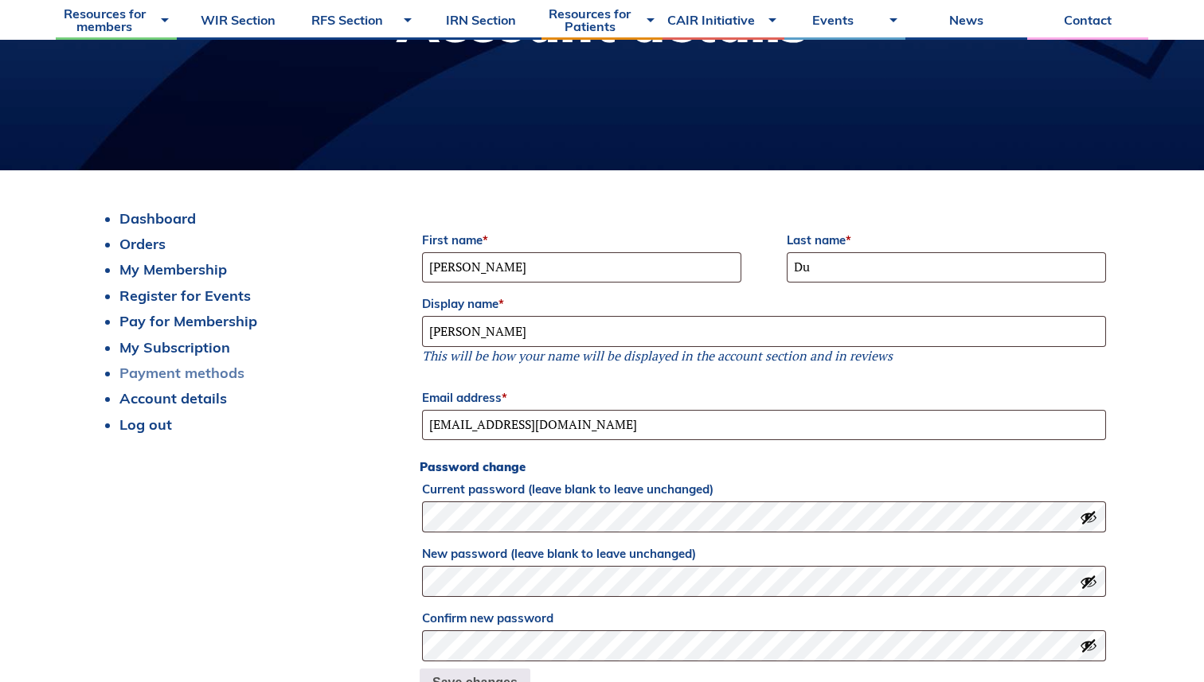
click at [190, 376] on link "Payment methods" at bounding box center [181, 373] width 125 height 18
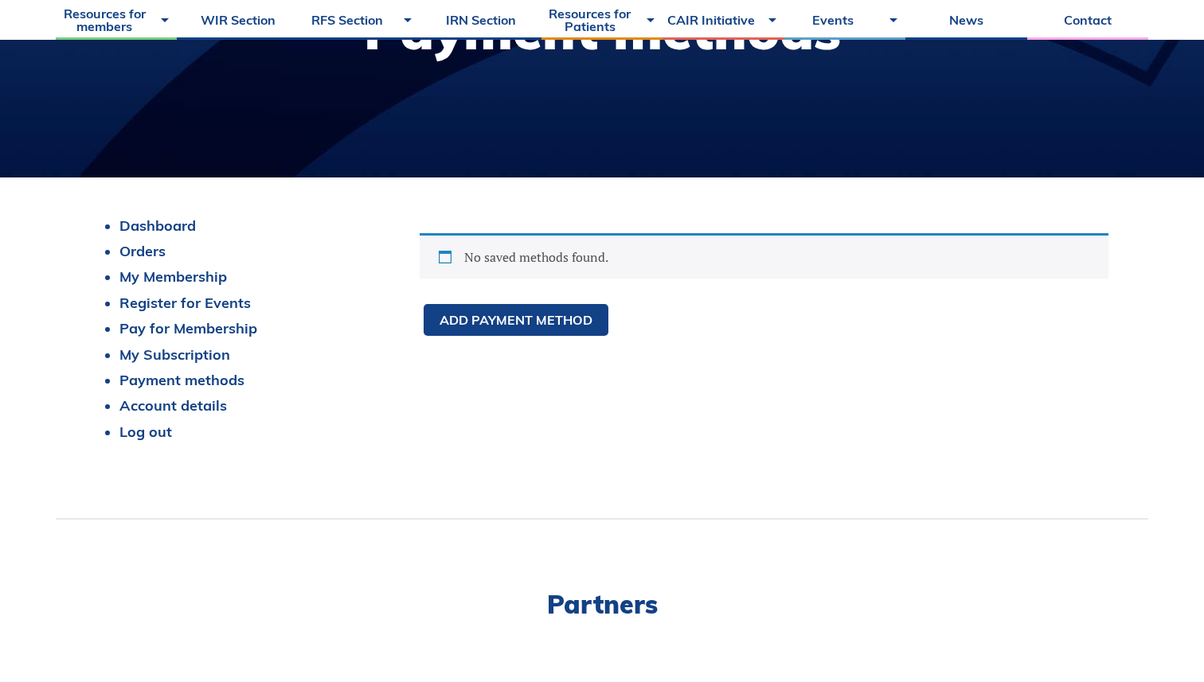
scroll to position [290, 0]
